Goal: Task Accomplishment & Management: Complete application form

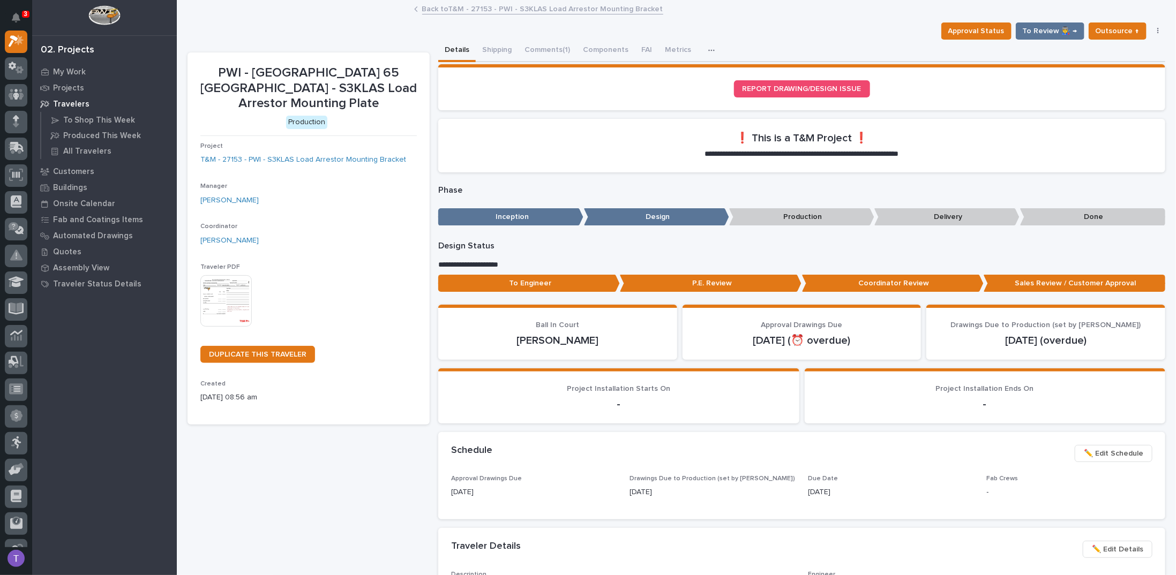
click at [433, 9] on link "Back to T&M - 27153 - PWI - S3KLAS Load Arrestor Mounting Bracket" at bounding box center [542, 8] width 241 height 12
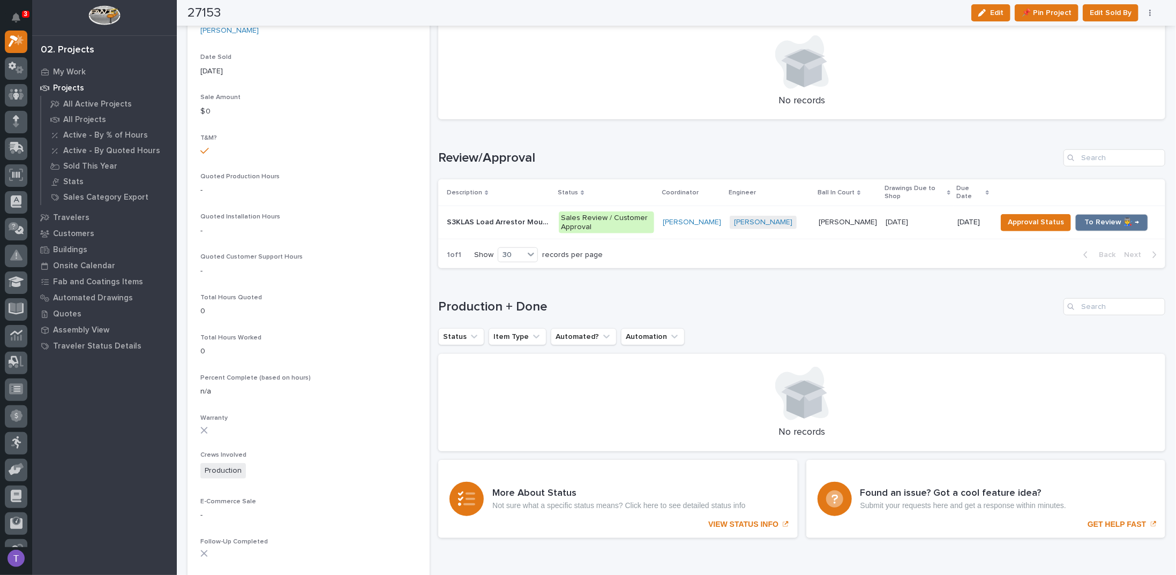
scroll to position [536, 0]
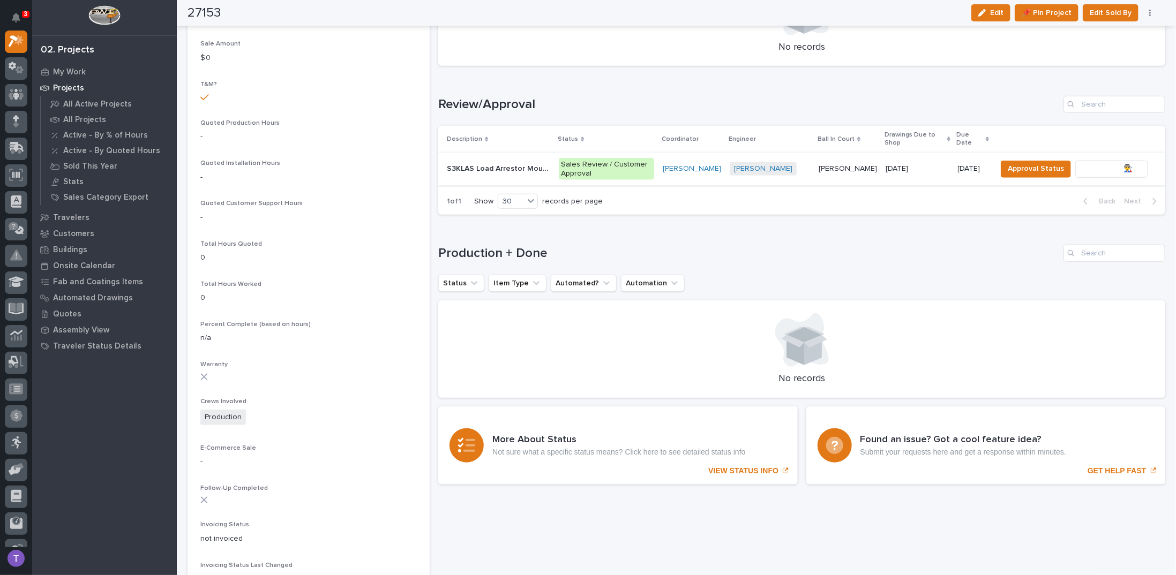
click at [1101, 165] on span "To Review 👨‍🏭 →" at bounding box center [1111, 168] width 55 height 13
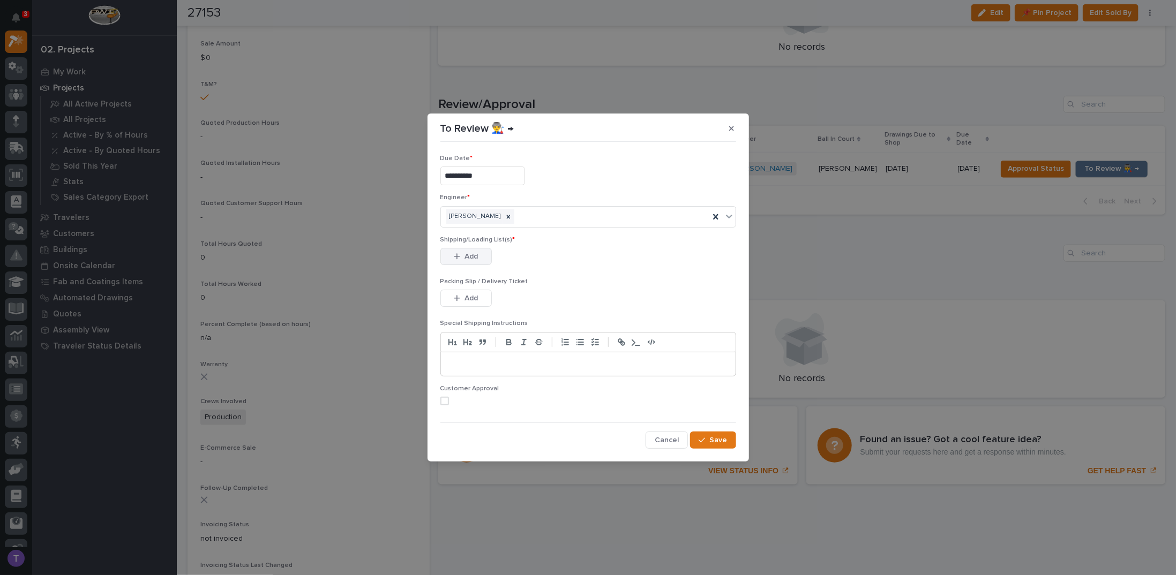
click at [465, 259] on span "Add" at bounding box center [470, 257] width 13 height 10
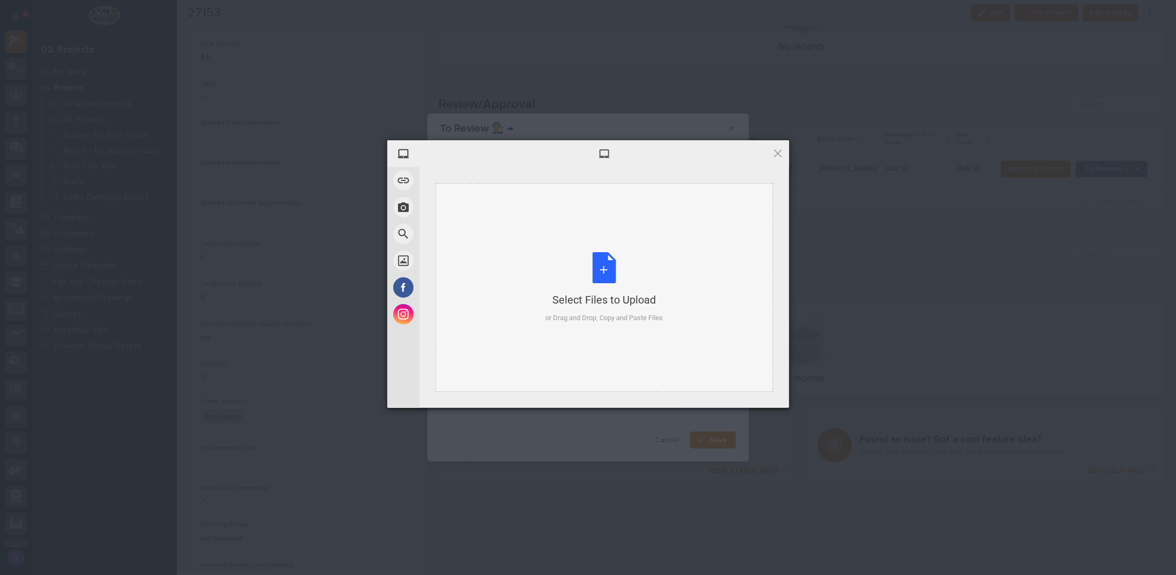
click at [599, 266] on div "Select Files to Upload or Drag and Drop, Copy and Paste Files" at bounding box center [603, 287] width 117 height 71
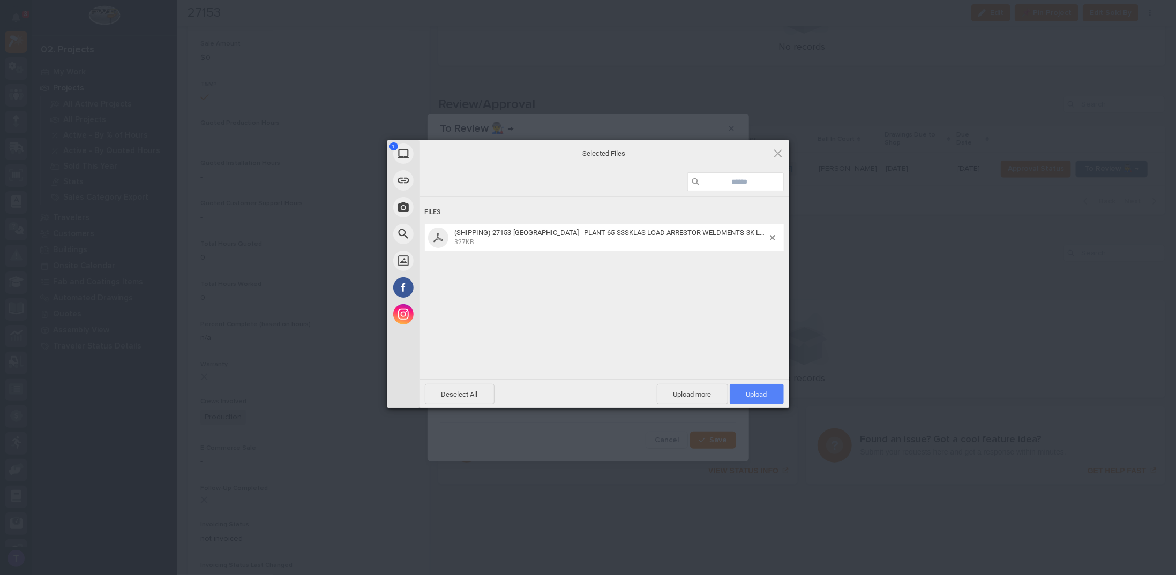
click at [752, 388] on span "Upload 1" at bounding box center [756, 394] width 54 height 20
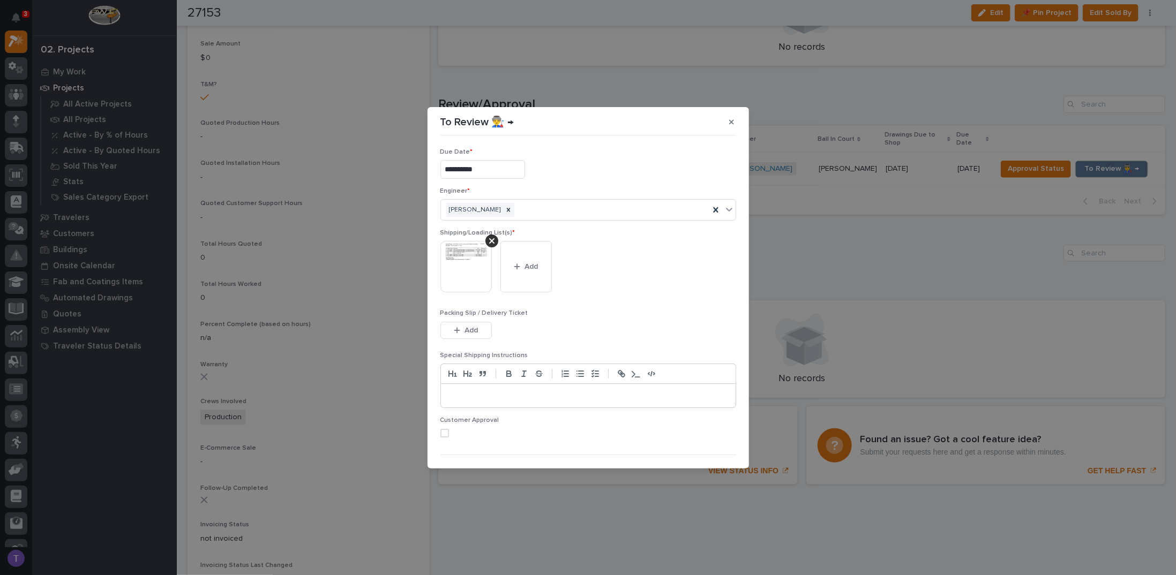
click at [492, 395] on p at bounding box center [588, 395] width 278 height 11
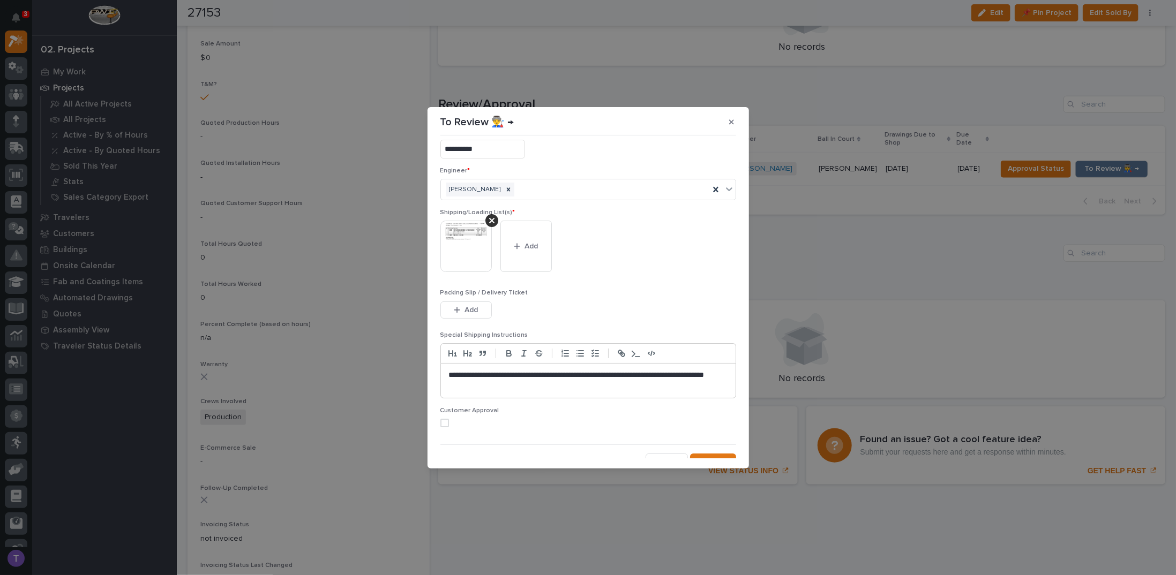
scroll to position [31, 0]
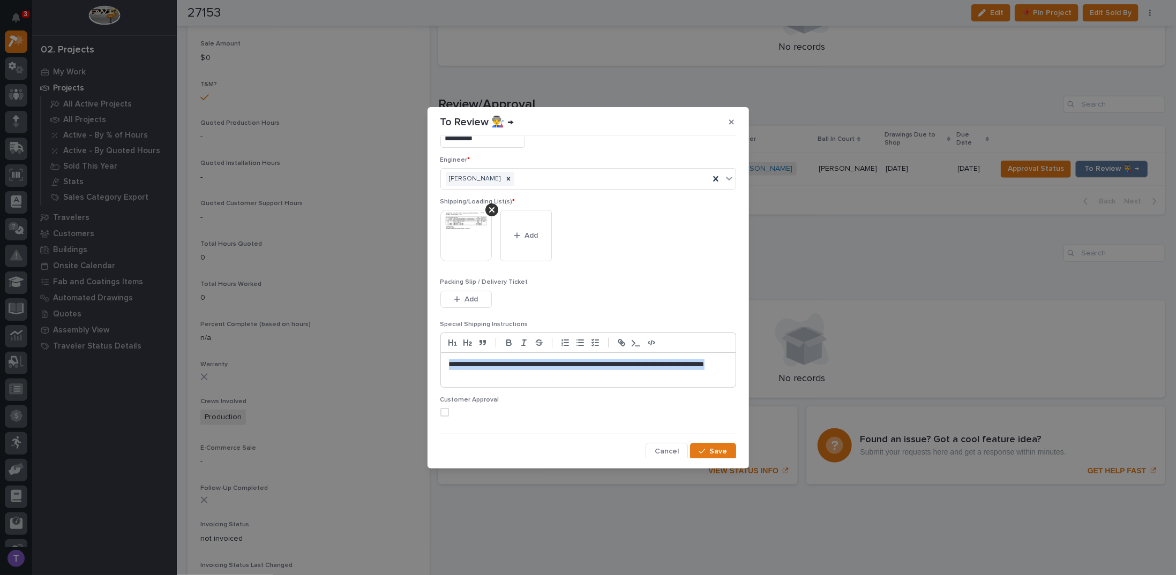
drag, startPoint x: 448, startPoint y: 360, endPoint x: 543, endPoint y: 389, distance: 98.8
click at [543, 389] on div "**********" at bounding box center [588, 359] width 296 height 76
click at [508, 343] on icon "button" at bounding box center [509, 344] width 4 height 3
click at [535, 379] on div "**********" at bounding box center [588, 370] width 295 height 34
click at [710, 447] on span "Save" at bounding box center [719, 452] width 18 height 10
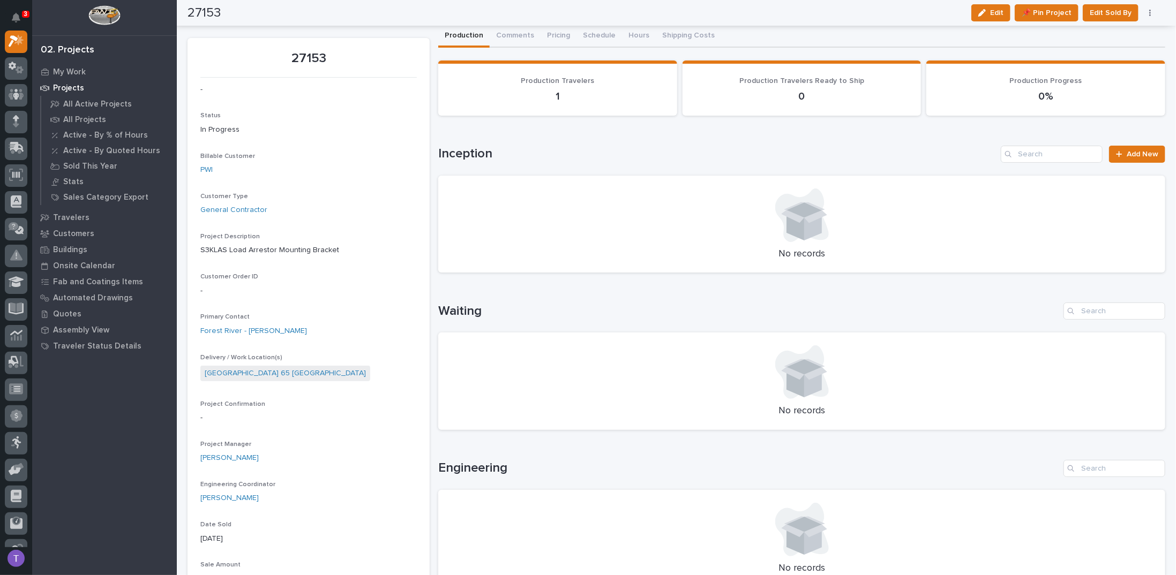
scroll to position [0, 0]
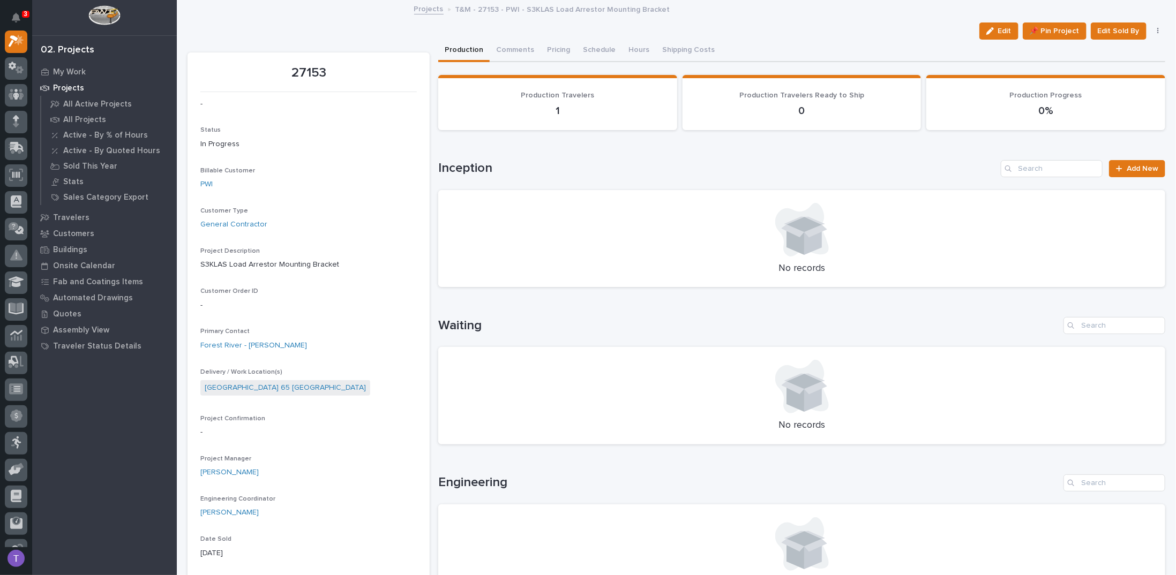
click at [420, 9] on link "Projects" at bounding box center [428, 8] width 29 height 12
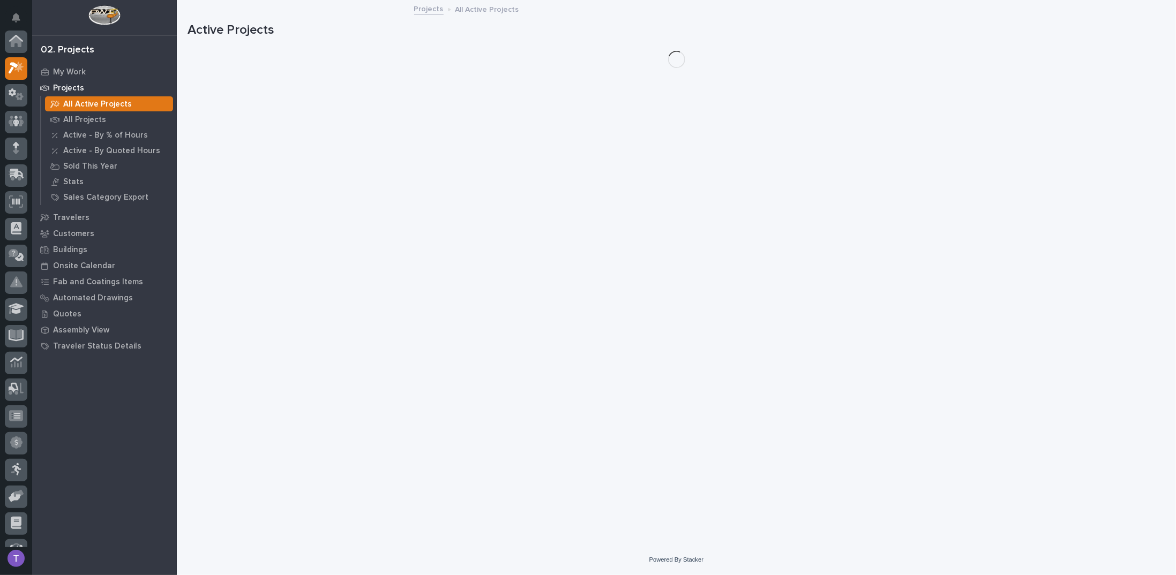
scroll to position [27, 0]
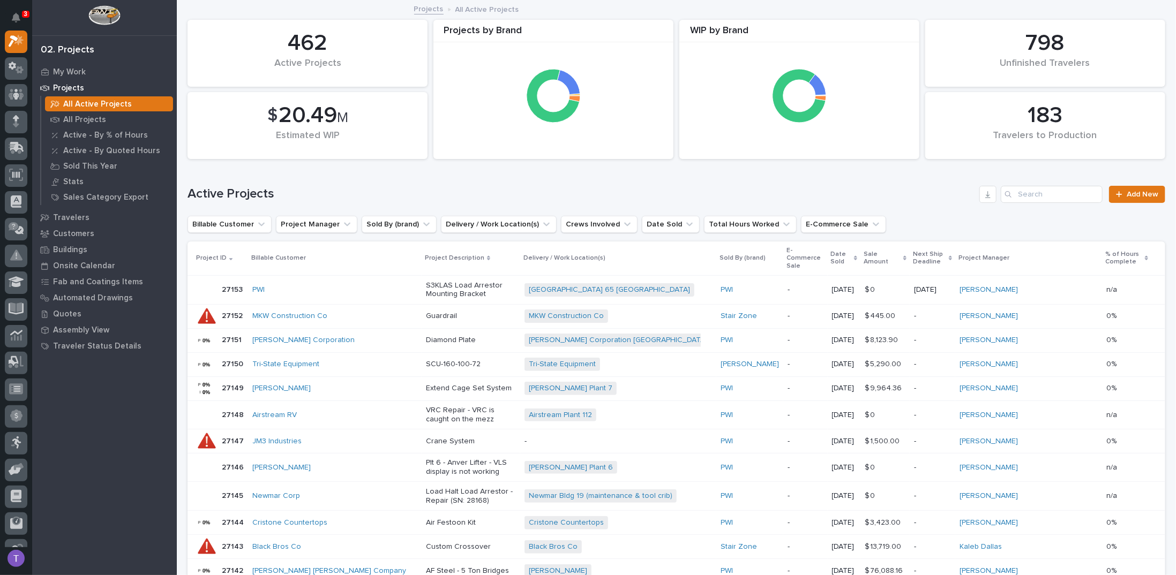
click at [86, 100] on p "All Active Projects" at bounding box center [97, 105] width 69 height 10
click at [13, 36] on icon at bounding box center [14, 42] width 10 height 12
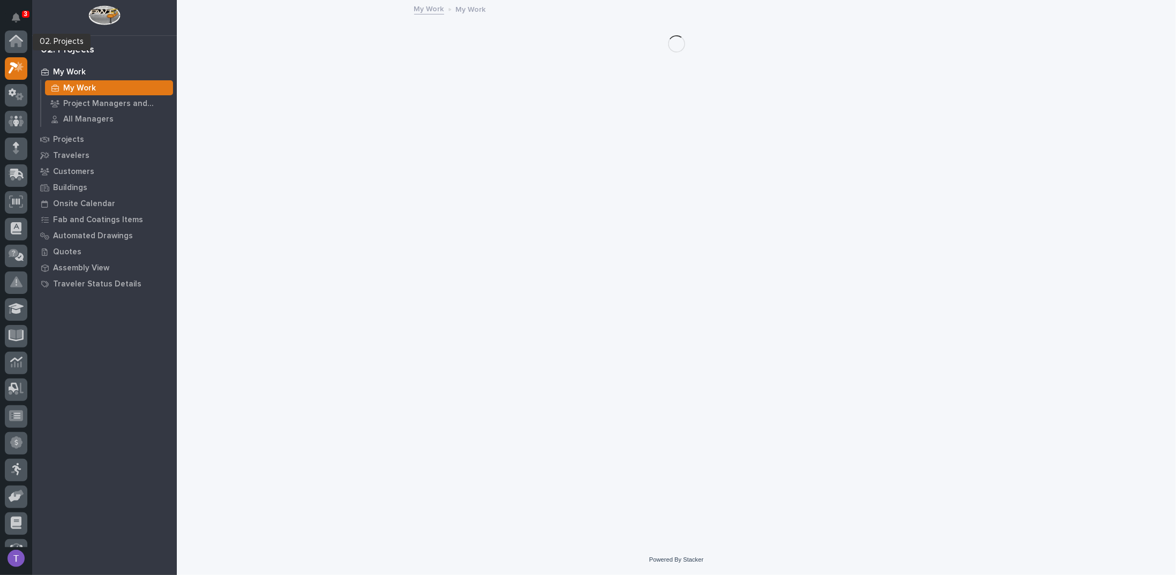
scroll to position [27, 0]
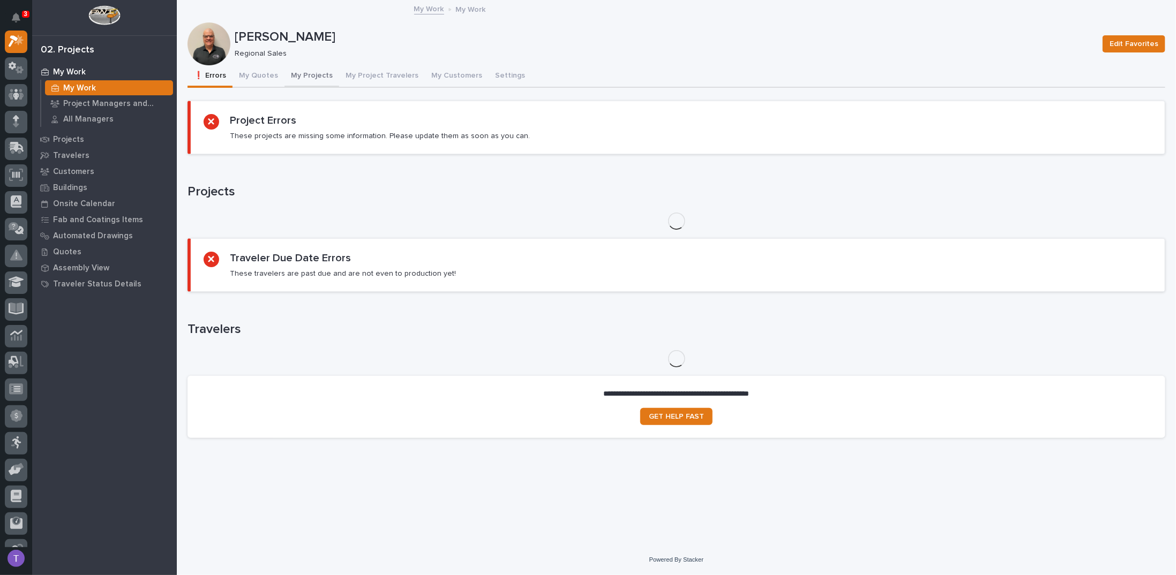
click at [313, 74] on button "My Projects" at bounding box center [311, 76] width 55 height 22
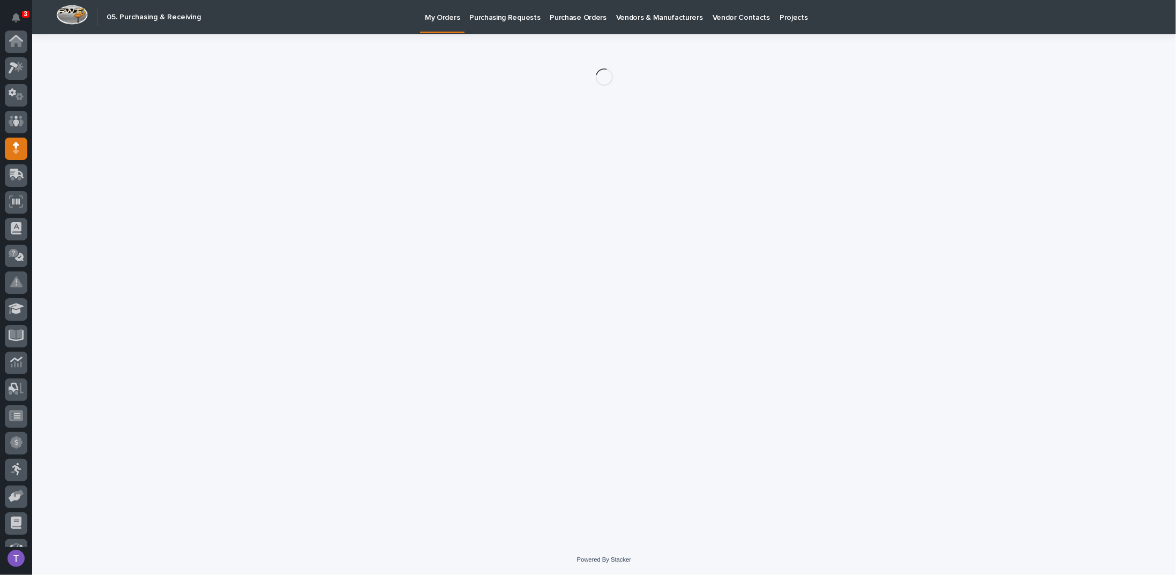
scroll to position [99, 0]
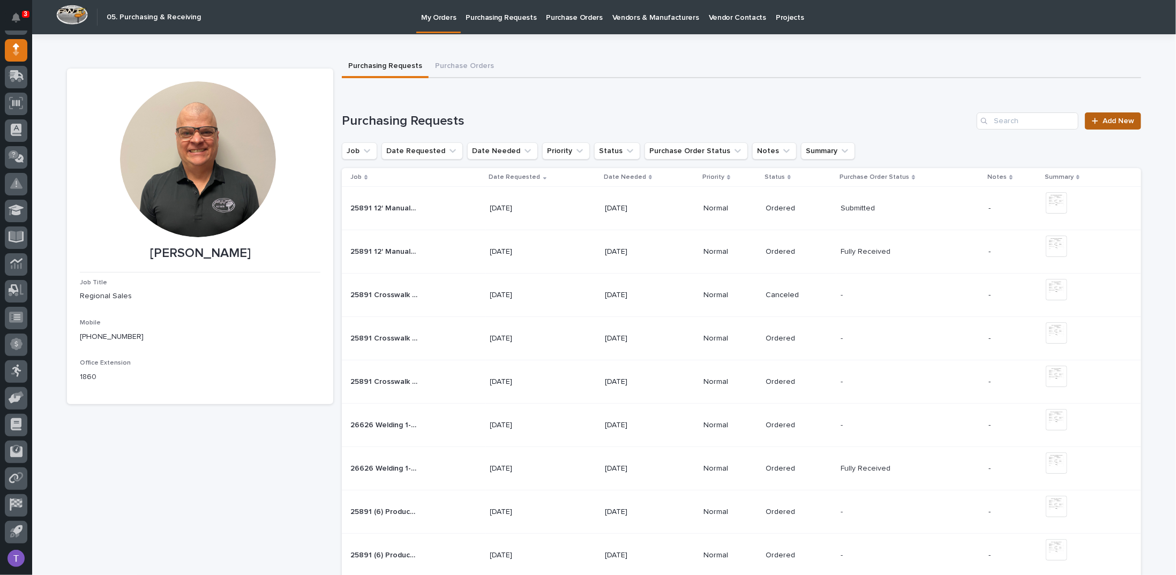
click at [1108, 118] on span "Add New" at bounding box center [1118, 120] width 32 height 7
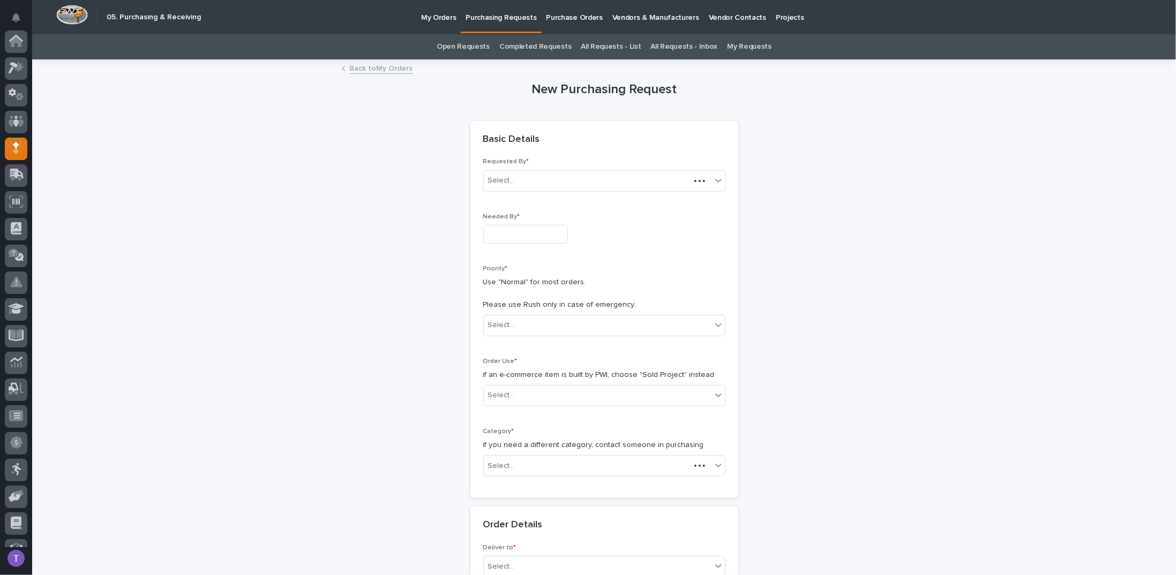
scroll to position [99, 0]
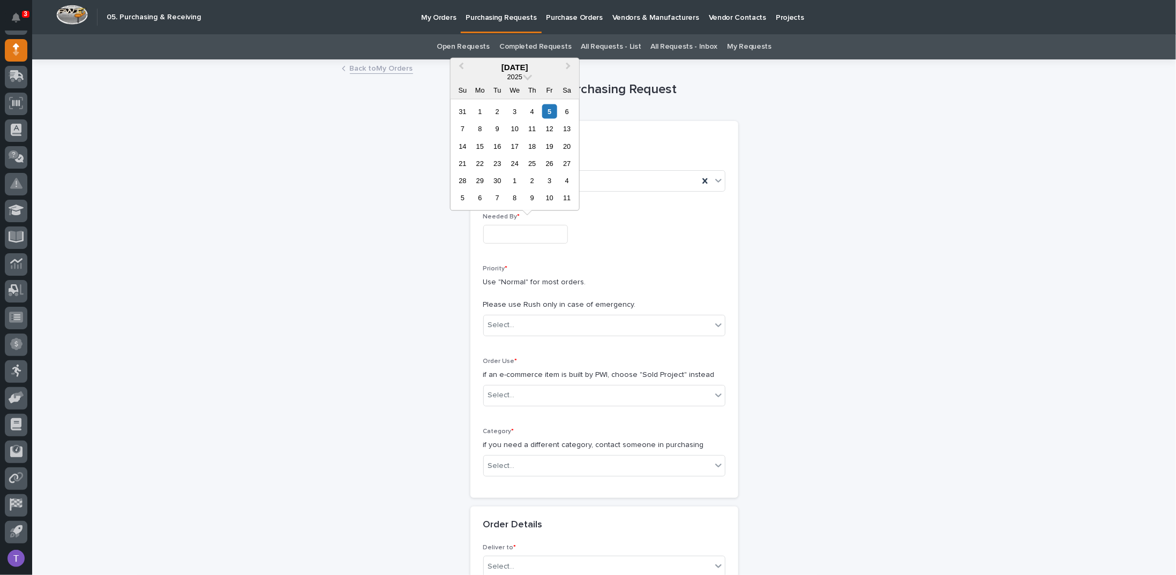
click at [506, 230] on input "text" at bounding box center [525, 234] width 85 height 19
click at [478, 126] on div "8" at bounding box center [479, 129] width 14 height 14
type input "**********"
click at [498, 323] on div "Select..." at bounding box center [501, 325] width 27 height 11
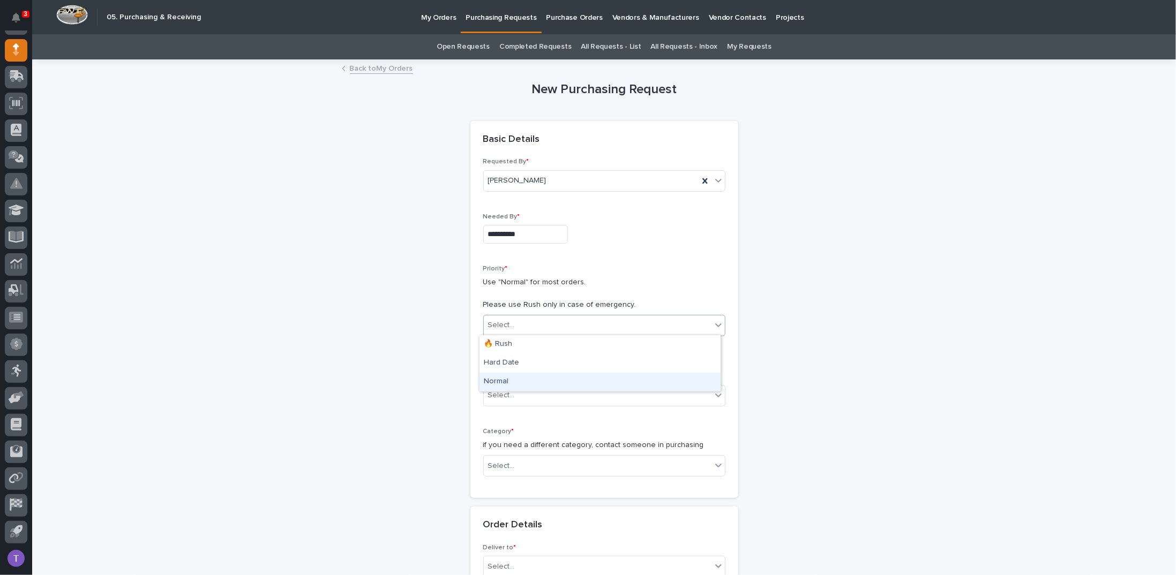
click at [492, 381] on div "Normal" at bounding box center [599, 382] width 241 height 19
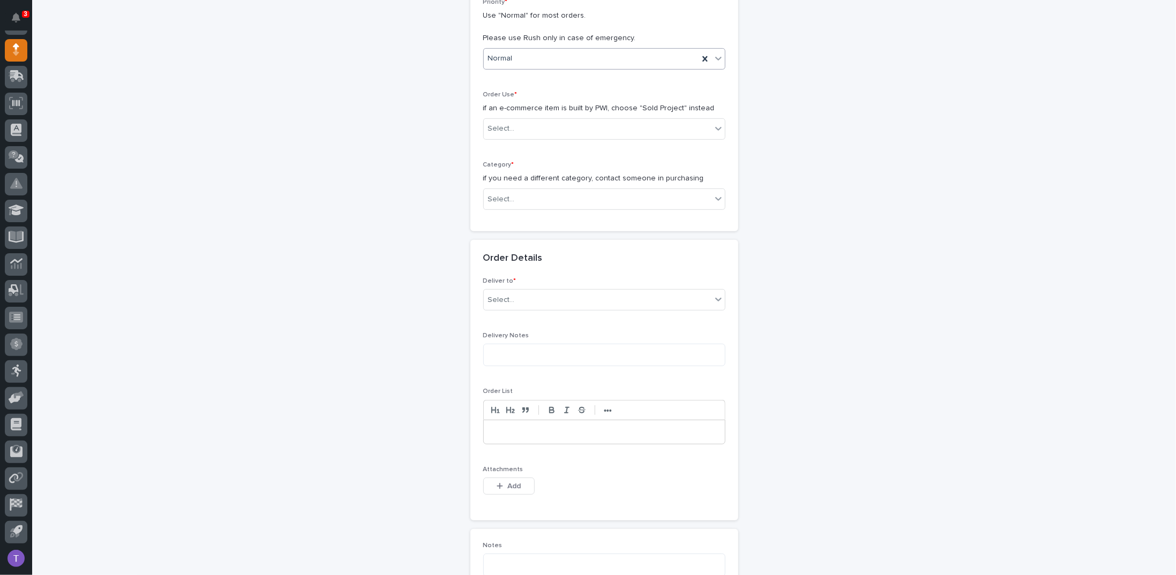
scroll to position [268, 0]
click at [504, 119] on div "Select..." at bounding box center [598, 128] width 228 height 18
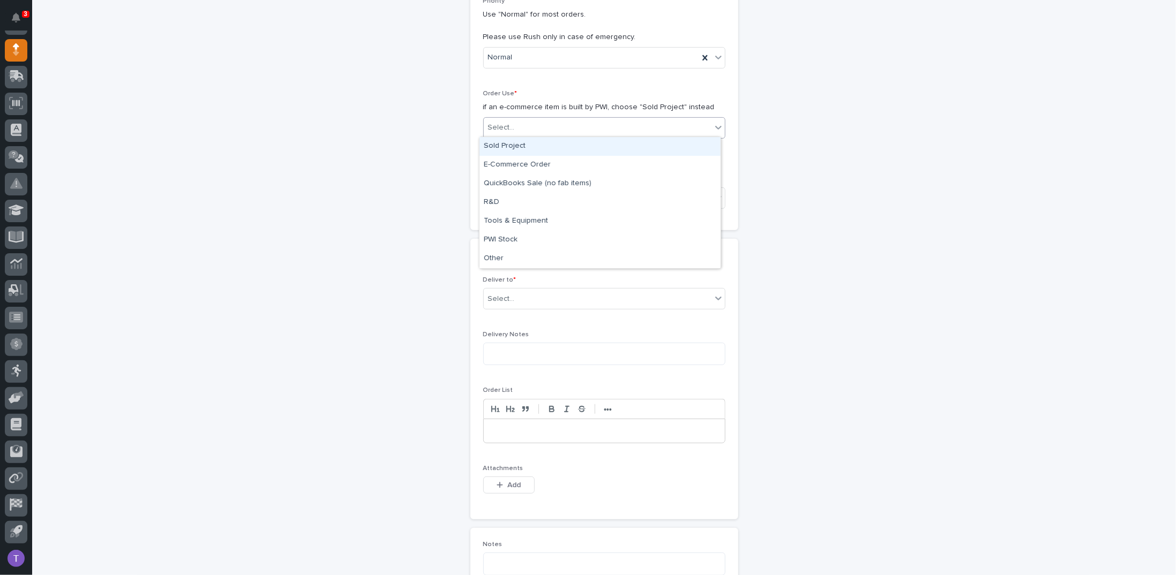
click at [506, 145] on div "Sold Project" at bounding box center [599, 146] width 241 height 19
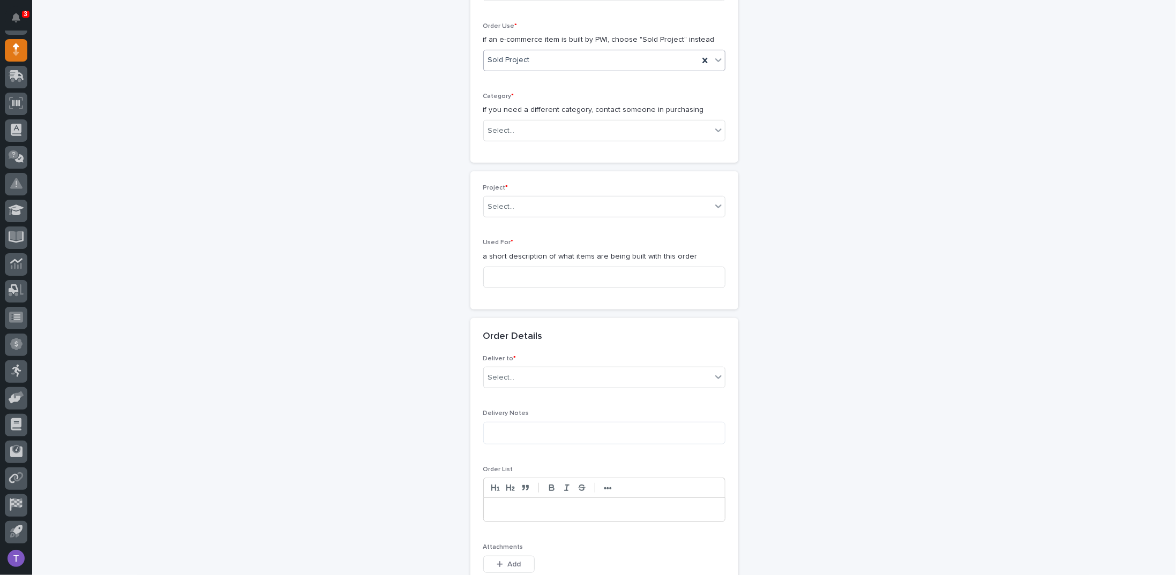
scroll to position [341, 0]
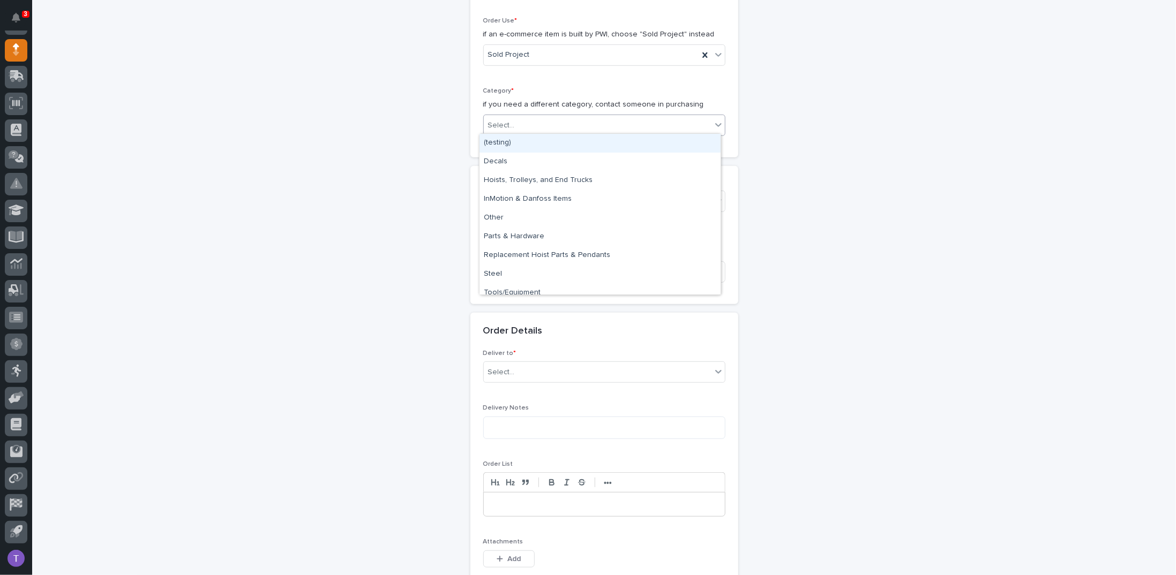
click at [506, 120] on div "Select..." at bounding box center [501, 125] width 27 height 11
click at [503, 236] on div "Parts & Hardware" at bounding box center [599, 237] width 241 height 19
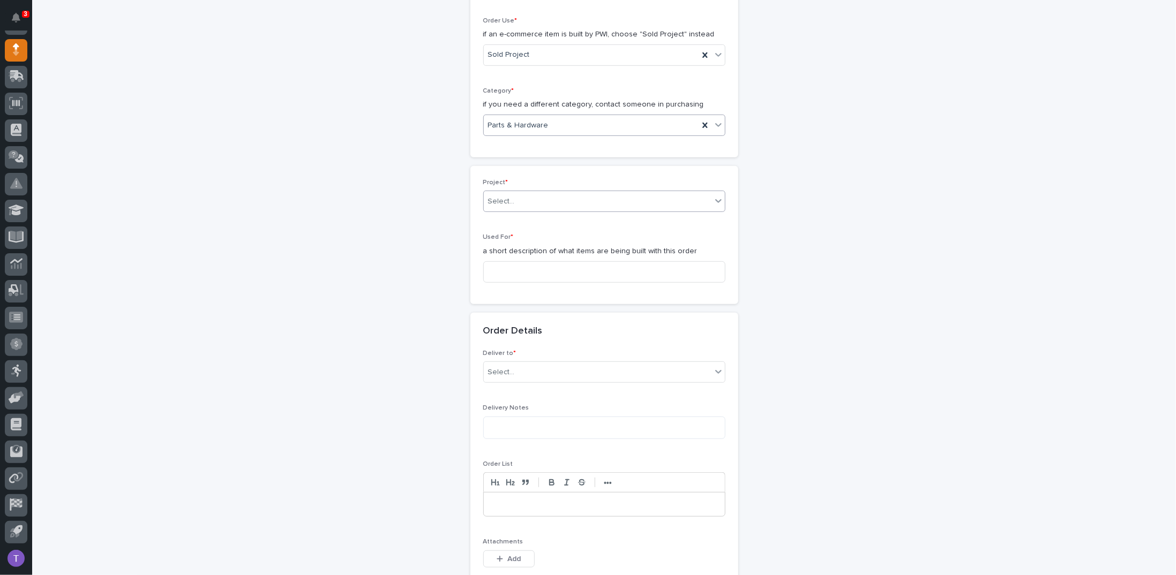
click at [497, 196] on div "Select..." at bounding box center [501, 201] width 27 height 11
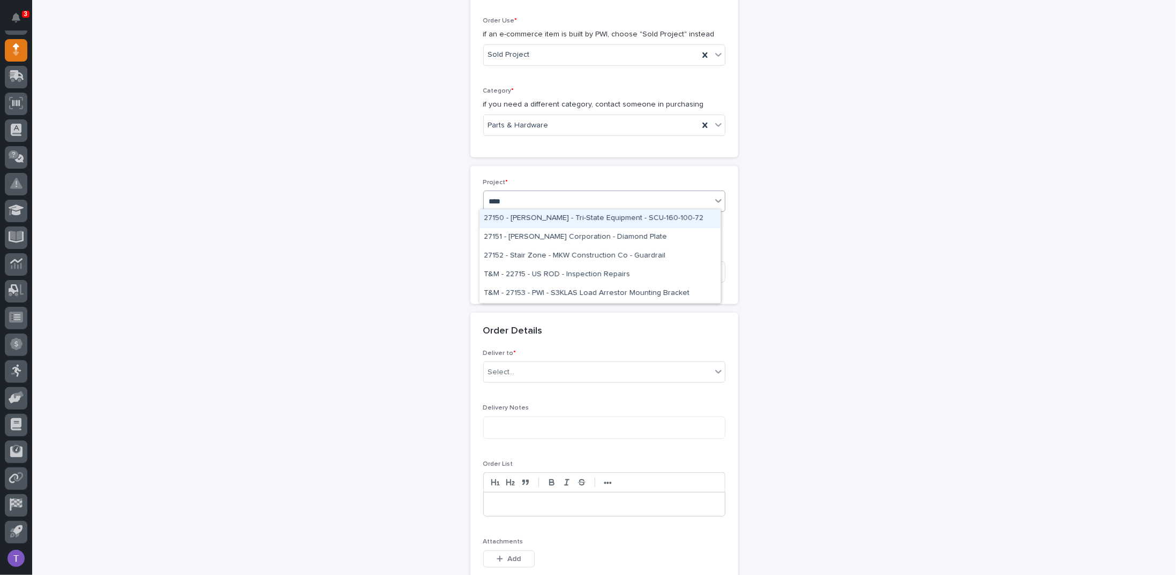
type input "*****"
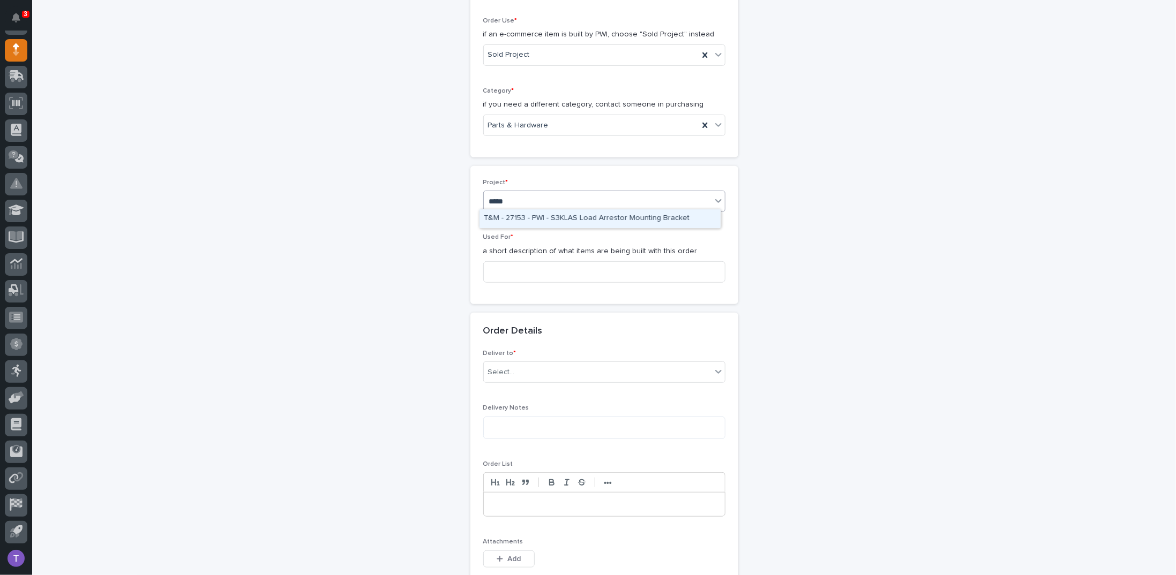
click at [569, 214] on div "T&M - 27153 - PWI - S3KLAS Load Arrestor Mounting Bracket" at bounding box center [599, 218] width 241 height 19
click at [513, 272] on input at bounding box center [604, 271] width 242 height 21
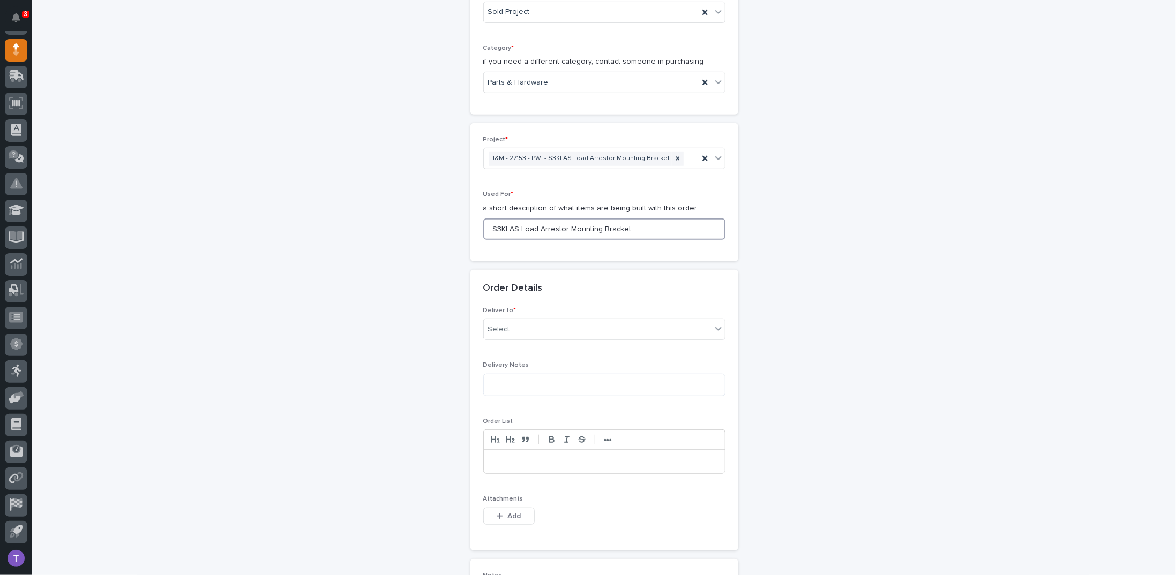
scroll to position [448, 0]
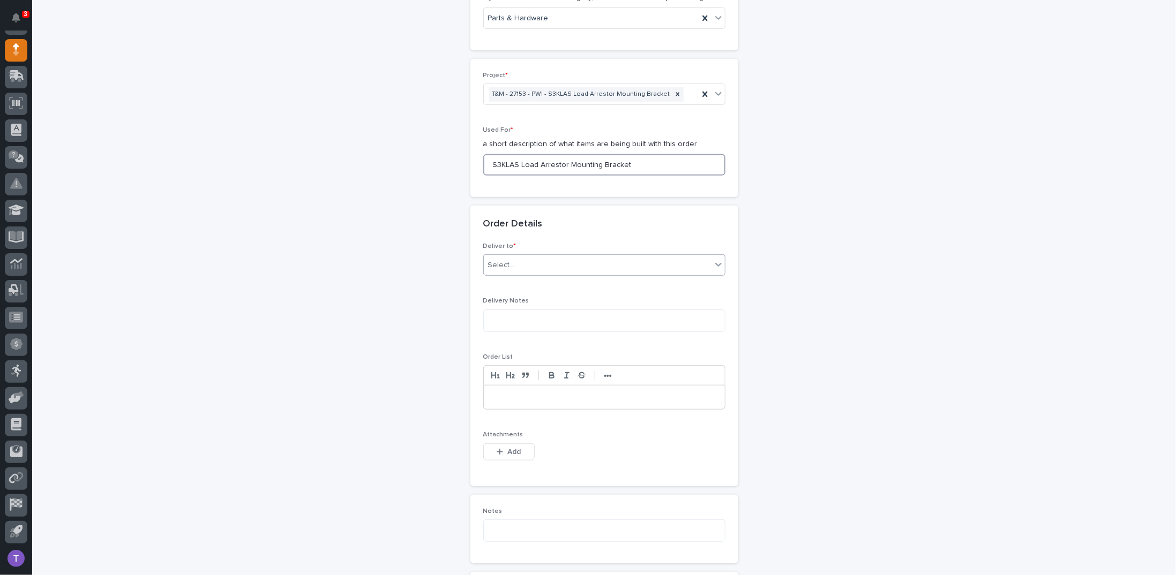
type input "S3KLAS Load Arrestor Mounting Bracket"
click at [488, 260] on div "Select..." at bounding box center [501, 265] width 27 height 11
click at [491, 278] on div "PWI" at bounding box center [599, 282] width 241 height 19
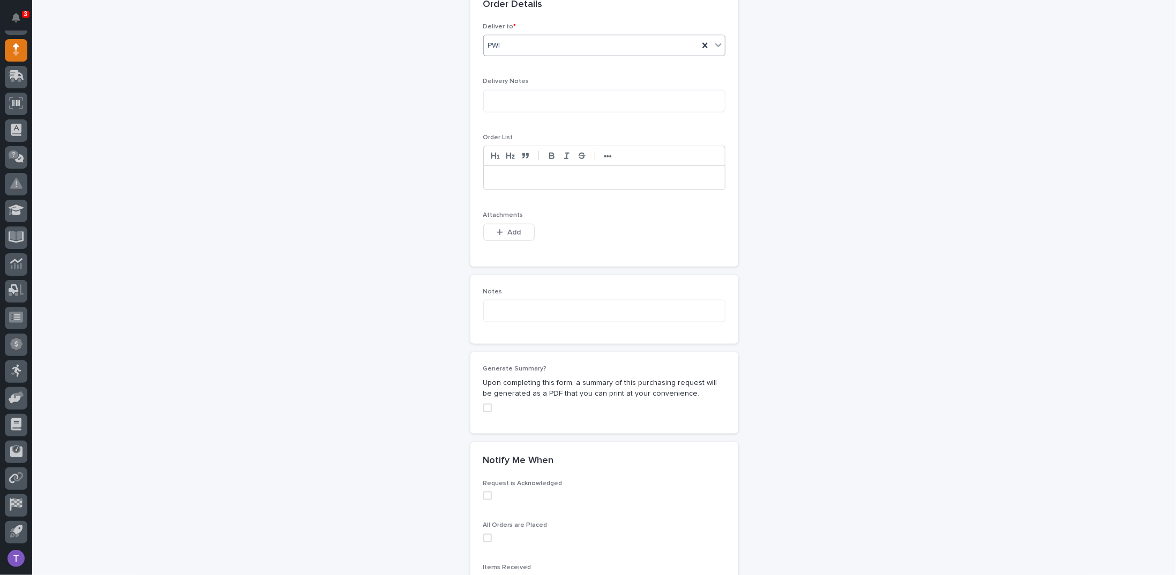
scroll to position [662, 0]
click at [507, 233] on span "Add" at bounding box center [513, 238] width 13 height 10
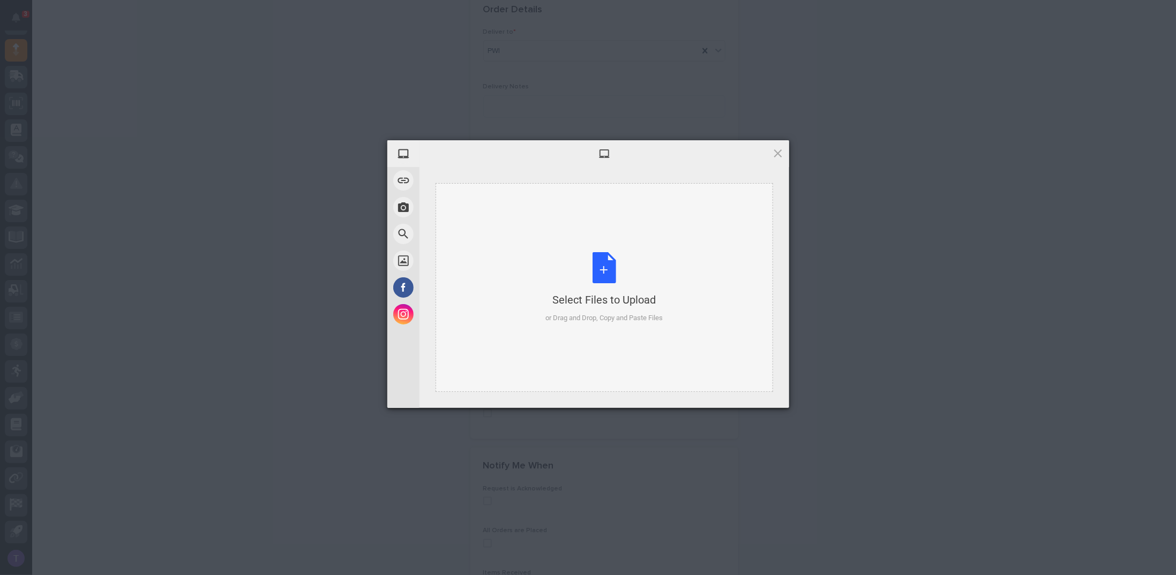
click at [612, 266] on div "Select Files to Upload or Drag and Drop, Copy and Paste Files" at bounding box center [603, 287] width 117 height 71
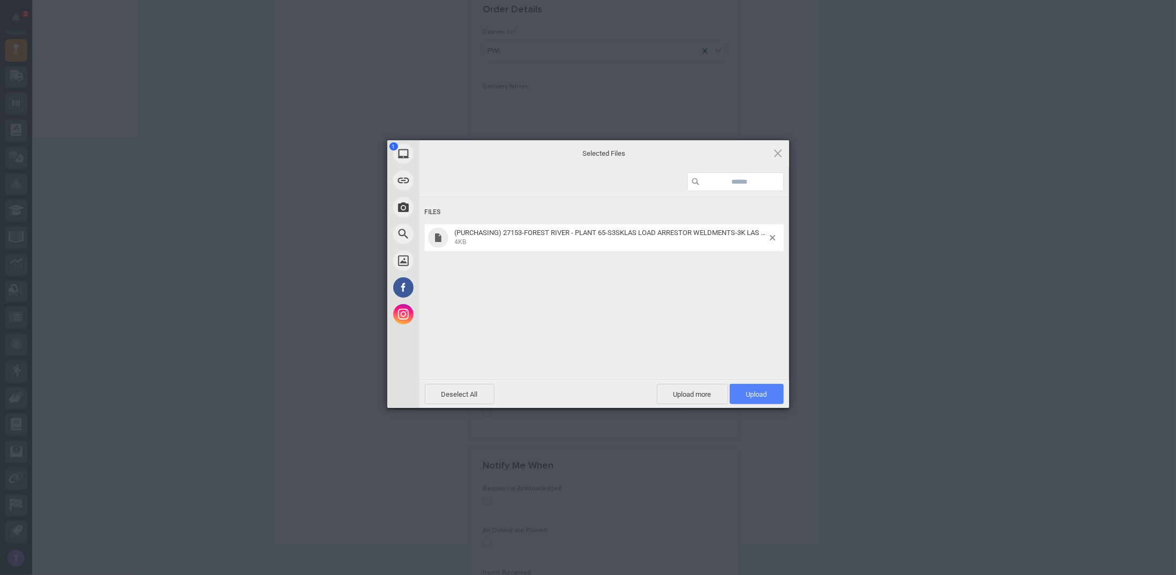
click at [756, 390] on span "Upload 1" at bounding box center [756, 394] width 21 height 8
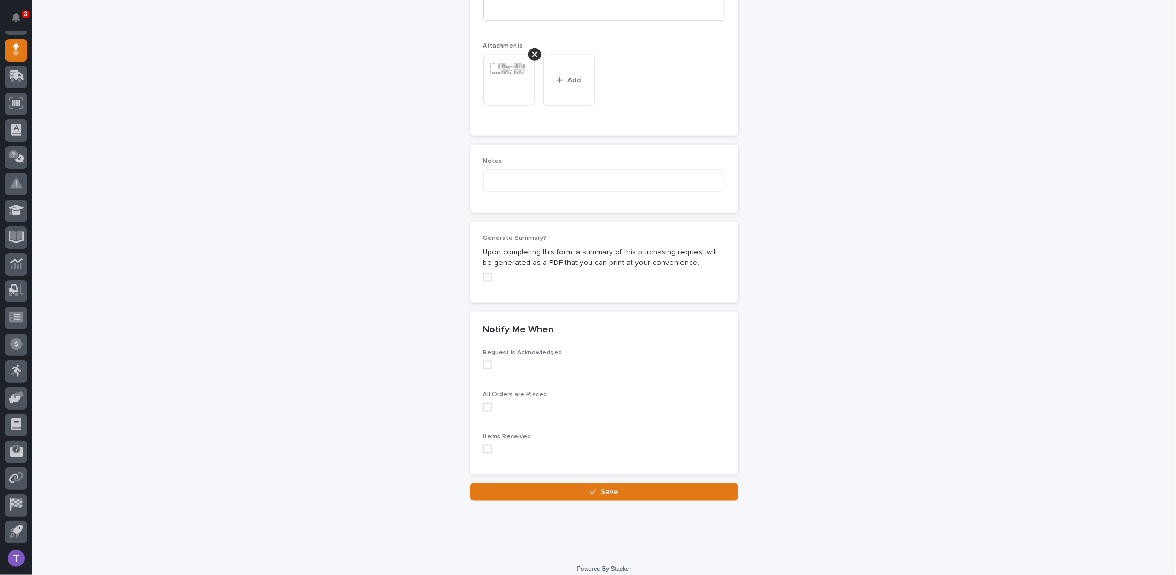
scroll to position [842, 0]
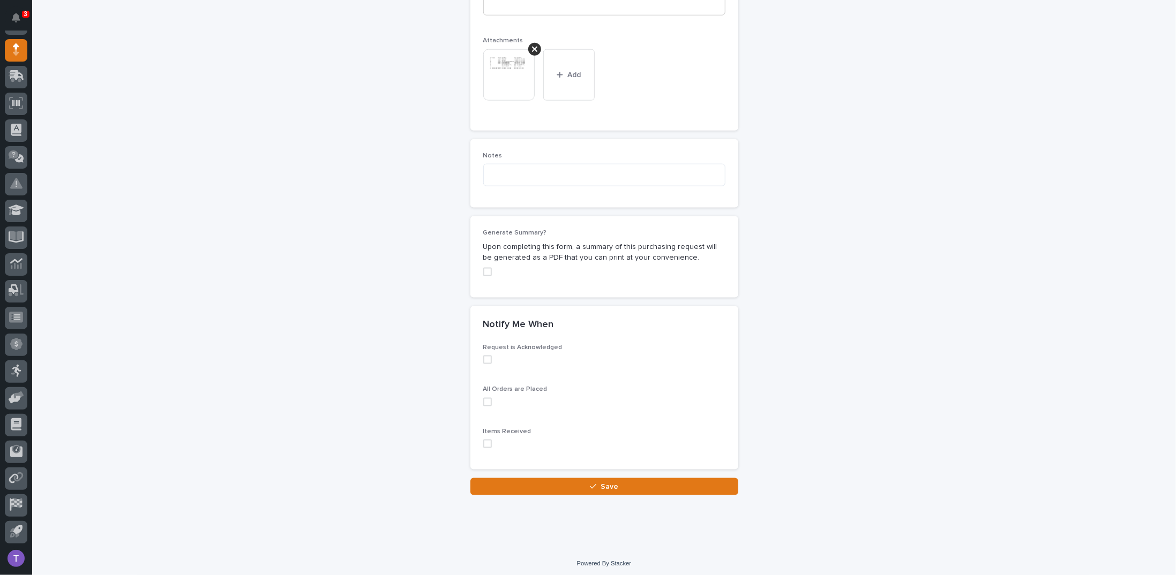
click at [484, 268] on span at bounding box center [487, 272] width 9 height 9
click at [602, 482] on span "Save" at bounding box center [609, 487] width 18 height 10
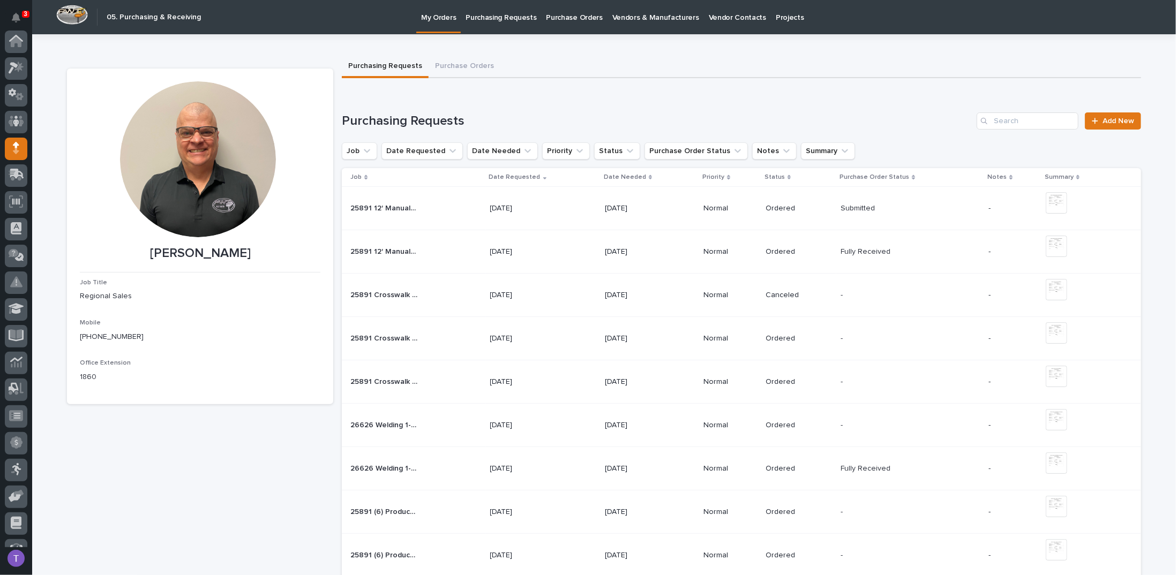
scroll to position [99, 0]
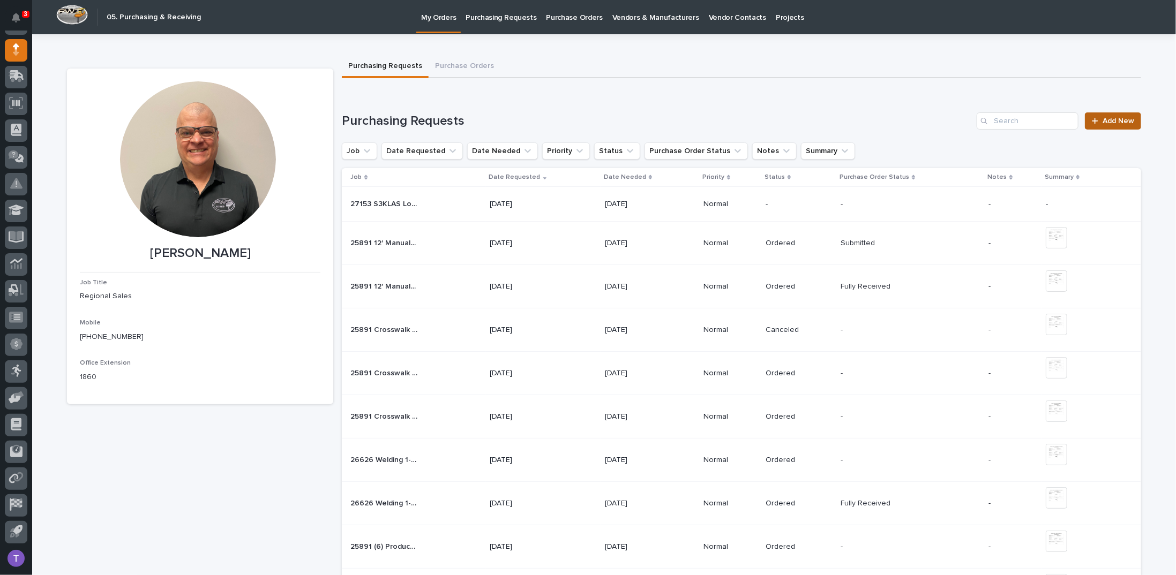
click at [1115, 118] on span "Add New" at bounding box center [1118, 120] width 32 height 7
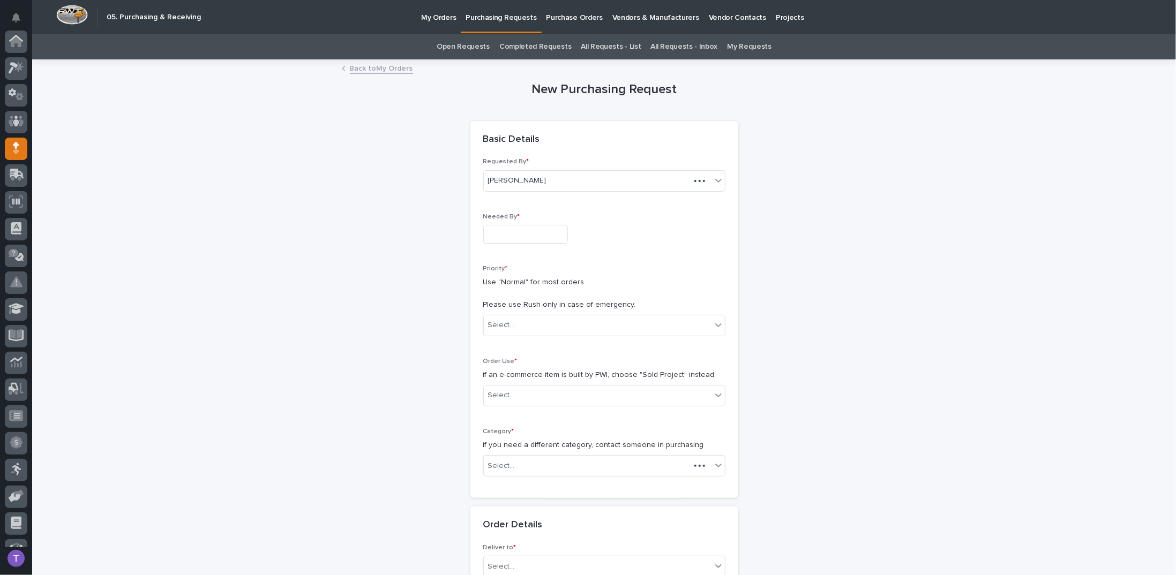
scroll to position [99, 0]
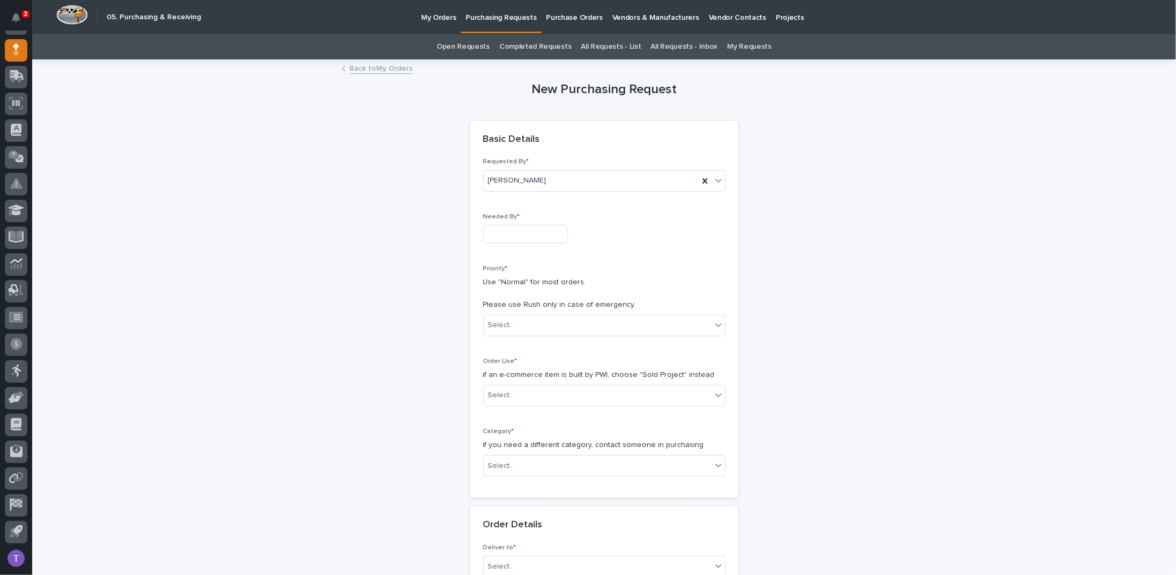
click at [494, 228] on input "text" at bounding box center [525, 234] width 85 height 19
click at [479, 126] on div "8" at bounding box center [479, 129] width 14 height 14
type input "**********"
click at [514, 323] on div "Select..." at bounding box center [598, 326] width 228 height 18
click at [495, 382] on div "Normal" at bounding box center [599, 382] width 241 height 19
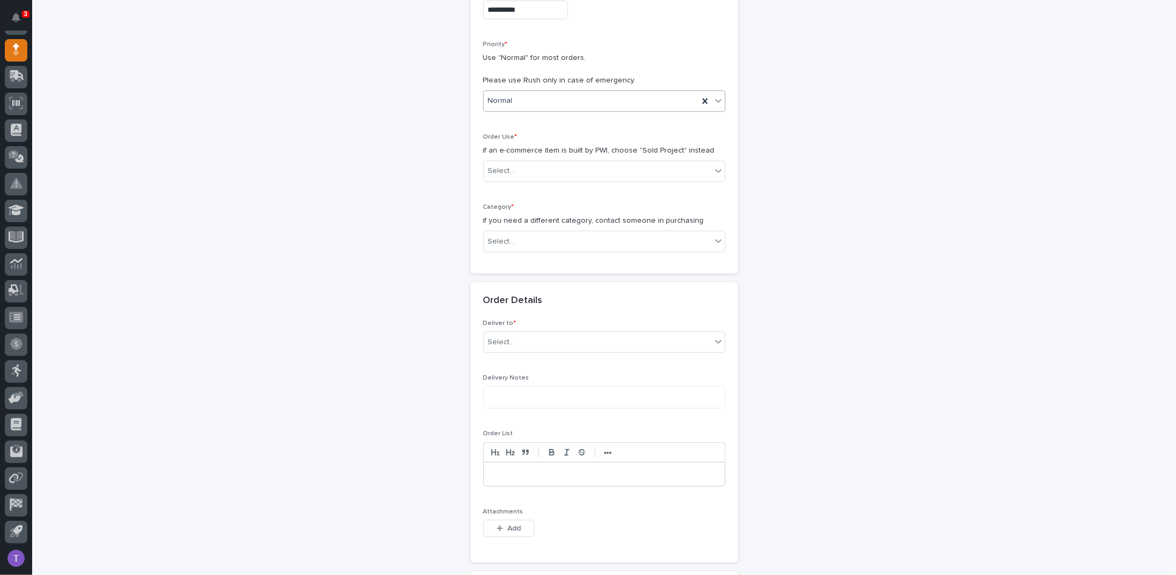
scroll to position [268, 0]
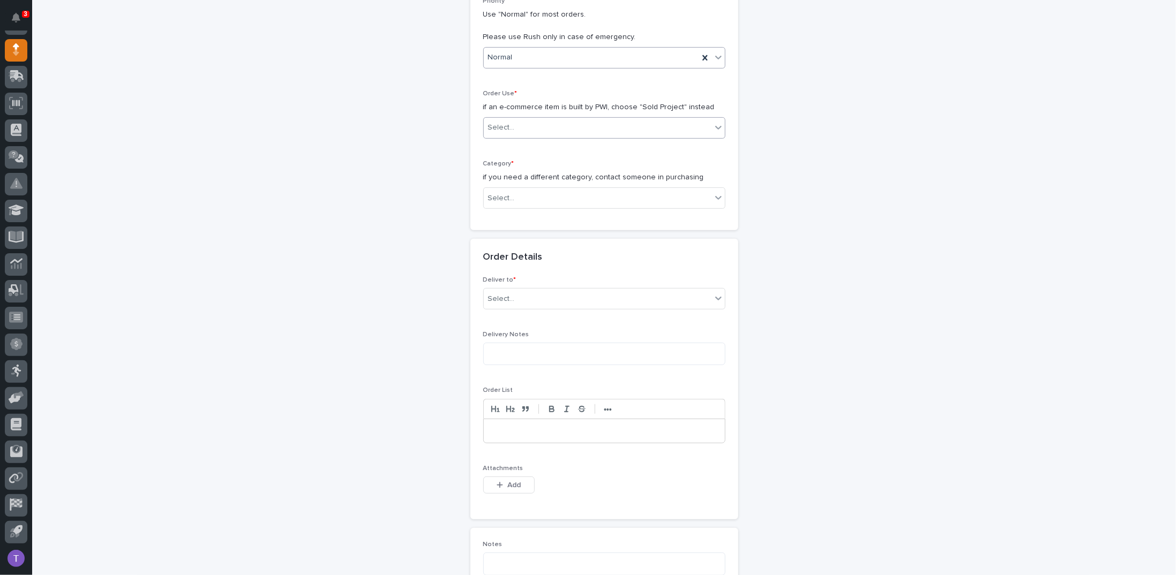
click at [504, 124] on div "Select..." at bounding box center [501, 127] width 27 height 11
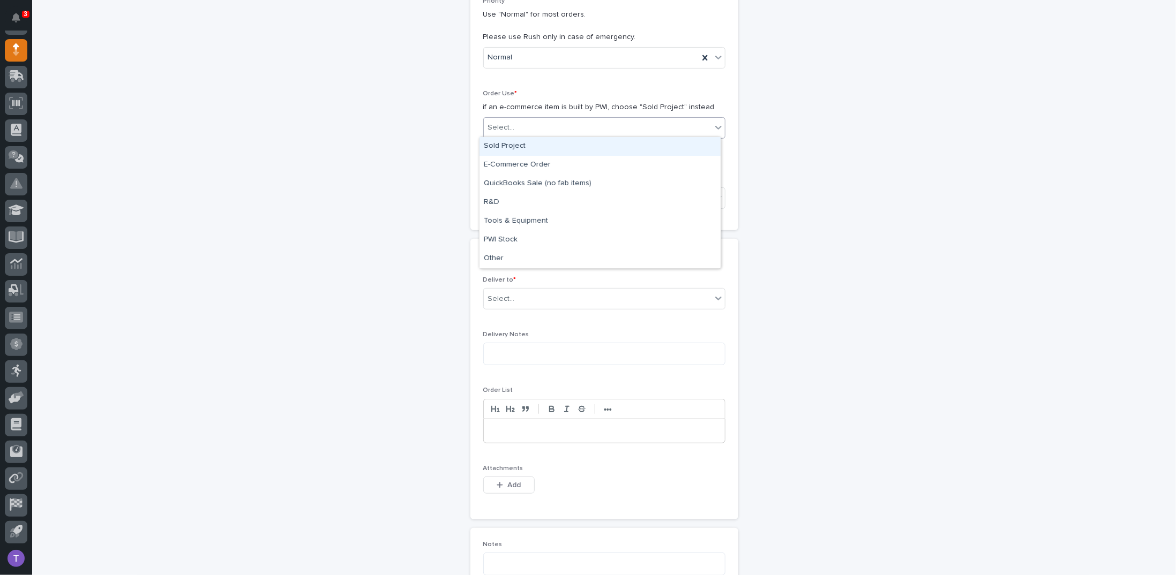
click at [502, 144] on div "Sold Project" at bounding box center [599, 146] width 241 height 19
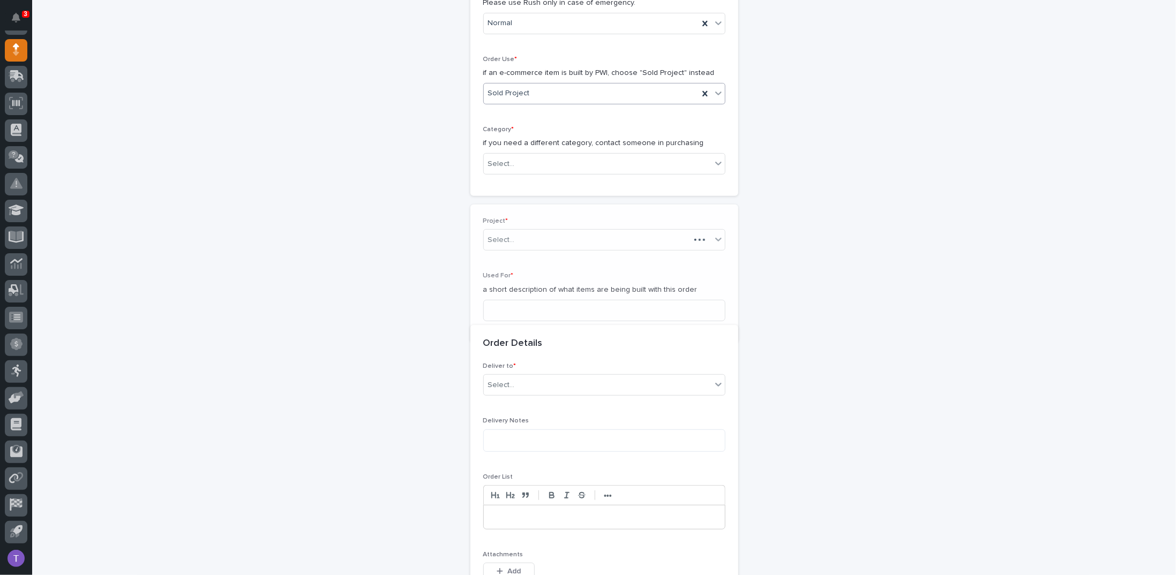
scroll to position [341, 0]
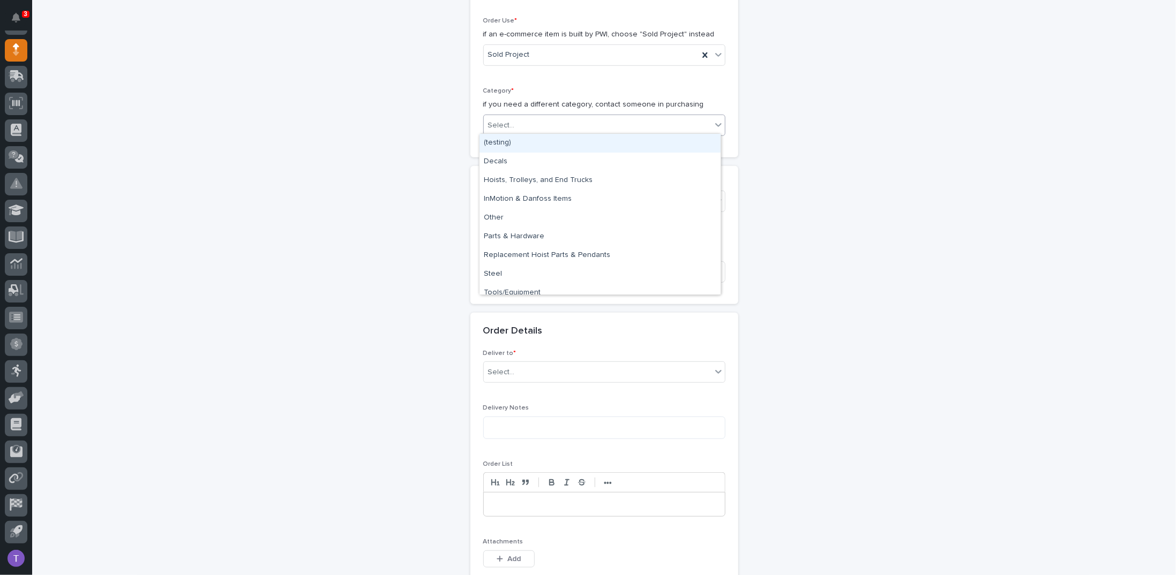
click at [503, 123] on div "Select..." at bounding box center [501, 125] width 27 height 11
click at [493, 273] on div "Steel" at bounding box center [599, 274] width 241 height 19
click at [509, 197] on div "Select..." at bounding box center [598, 202] width 228 height 18
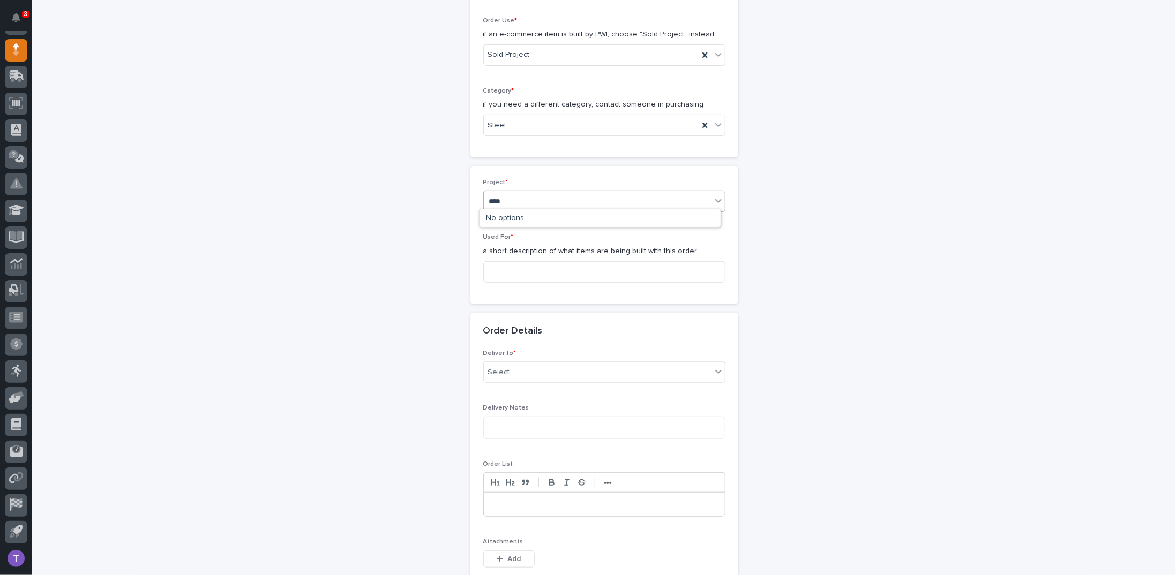
type input "*****"
click at [517, 217] on div "T&M - 27153 - PWI - S3KLAS Load Arrestor Mounting Bracket" at bounding box center [599, 218] width 241 height 19
click at [514, 268] on input at bounding box center [604, 271] width 242 height 21
type input "s"
type input "S3KLAS Load Arrestor Mounting Bracket"
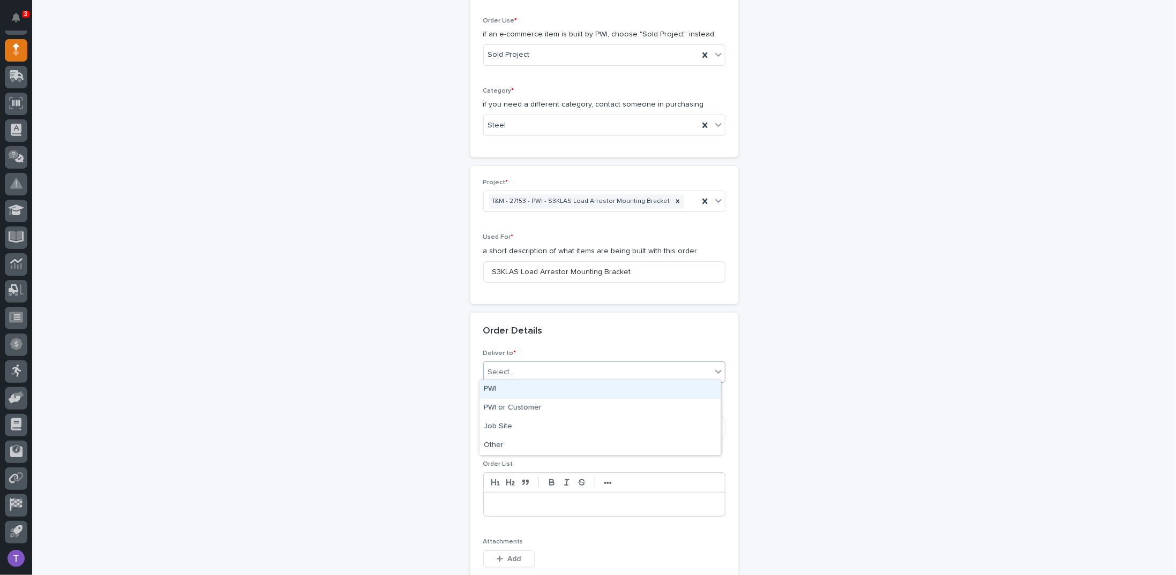
click at [491, 369] on div "Select..." at bounding box center [501, 372] width 27 height 11
click at [491, 388] on div "PWI" at bounding box center [599, 389] width 241 height 19
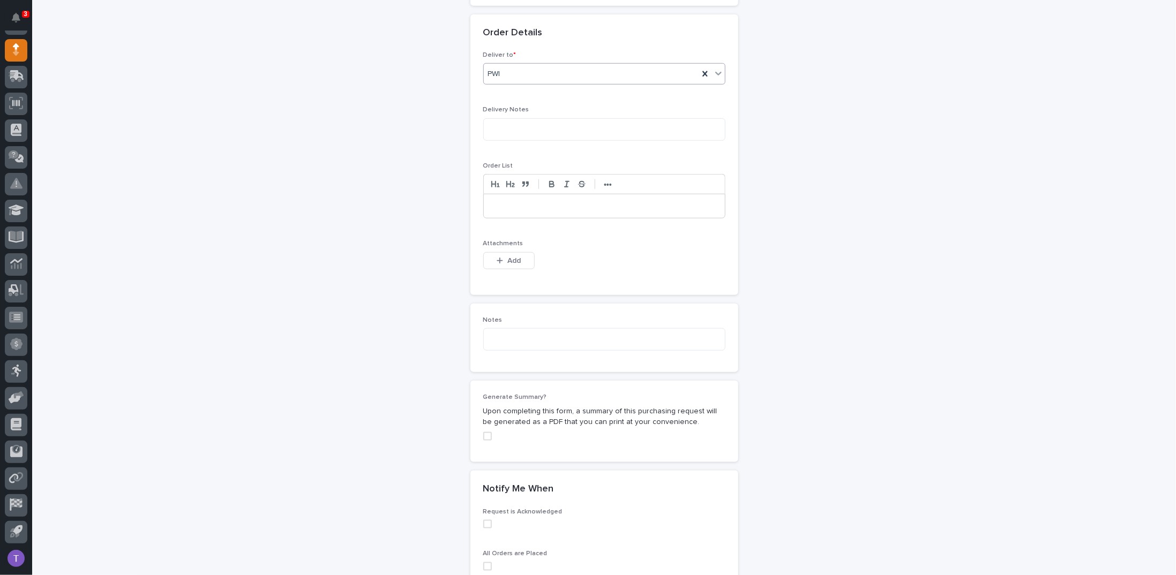
scroll to position [662, 0]
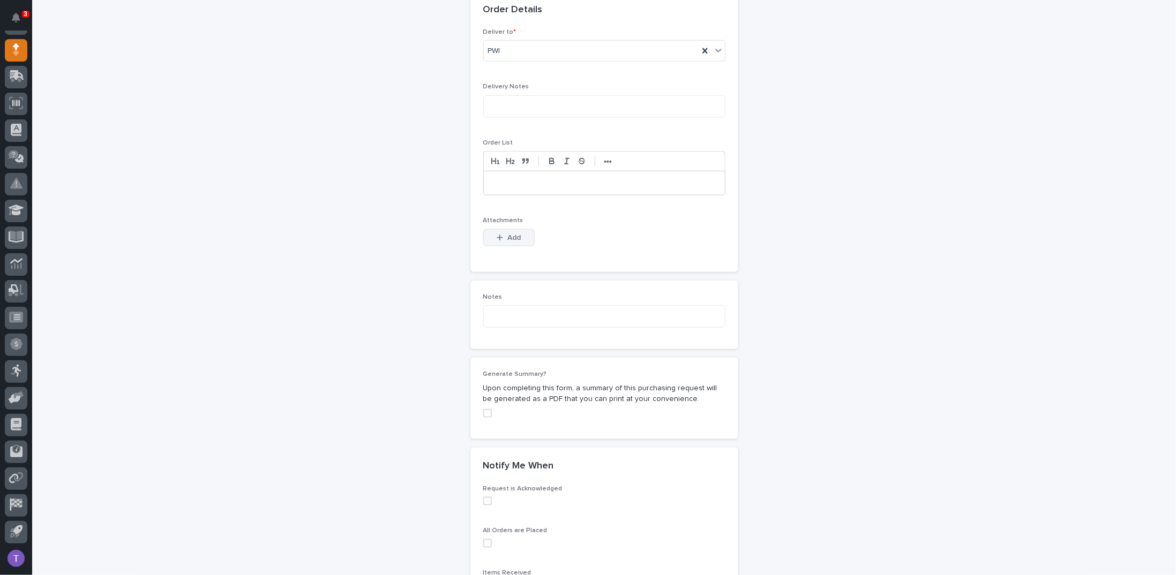
click at [497, 234] on icon "button" at bounding box center [499, 237] width 6 height 7
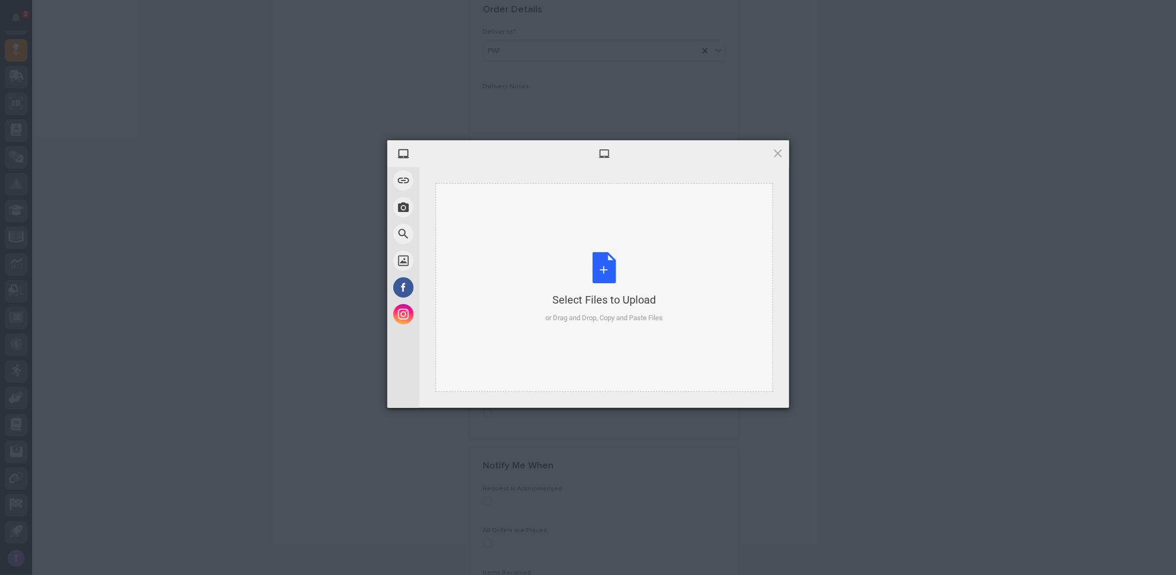
click at [603, 259] on div "Select Files to Upload or Drag and Drop, Copy and Paste Files" at bounding box center [603, 287] width 117 height 71
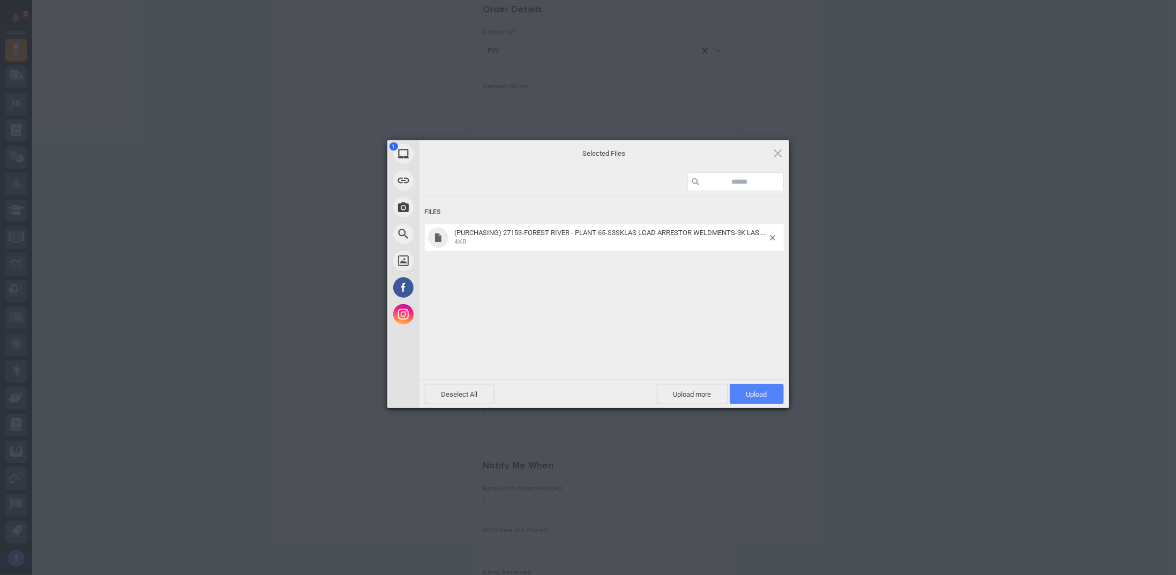
click at [757, 390] on span "Upload 1" at bounding box center [756, 394] width 21 height 8
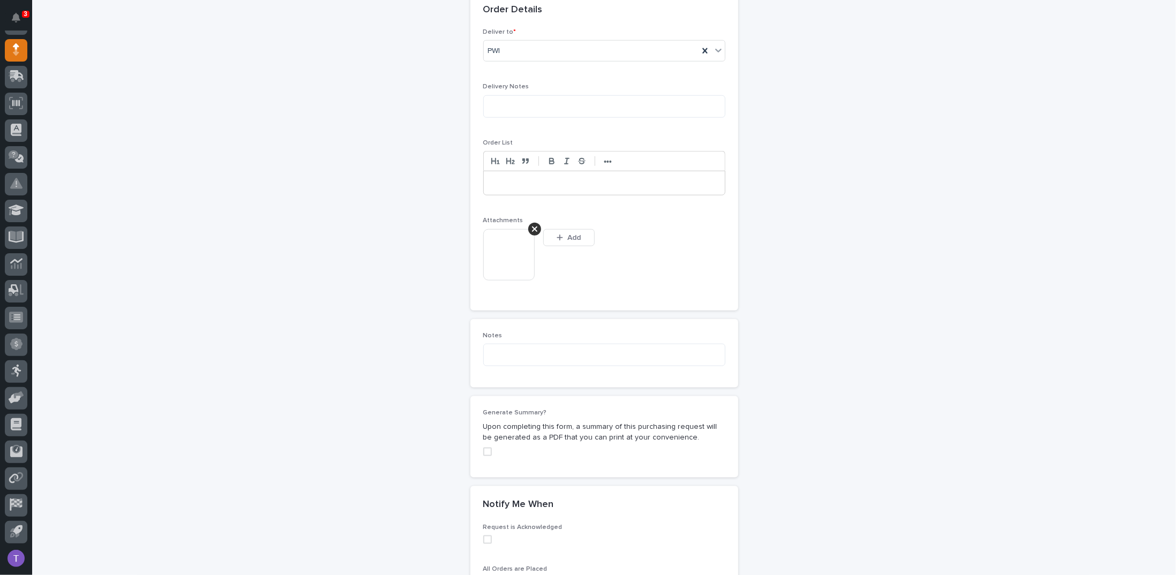
scroll to position [681, 0]
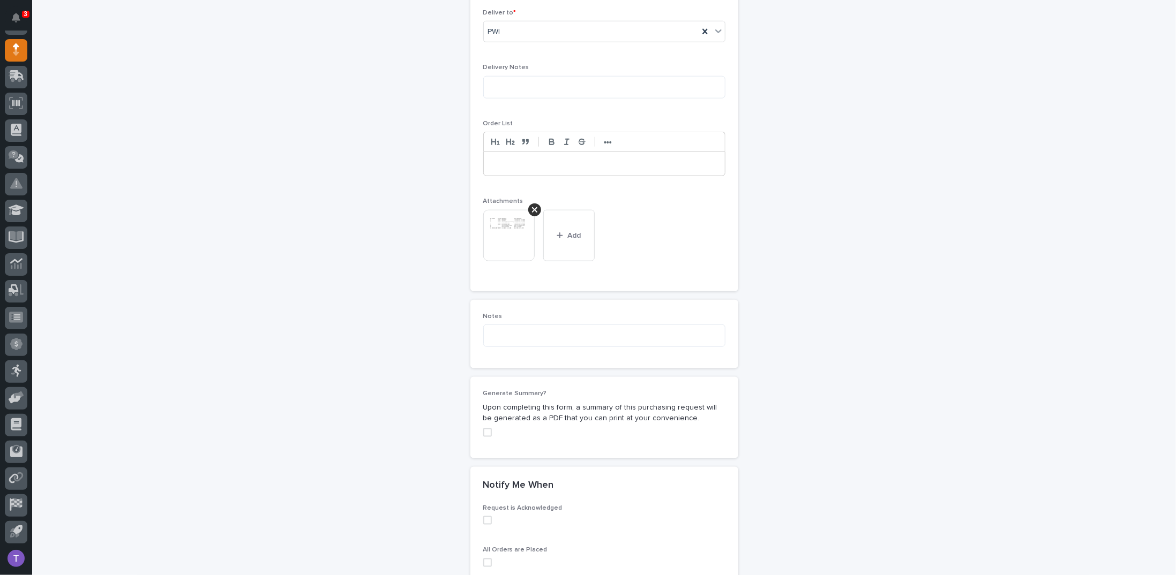
click at [484, 428] on span at bounding box center [487, 432] width 9 height 9
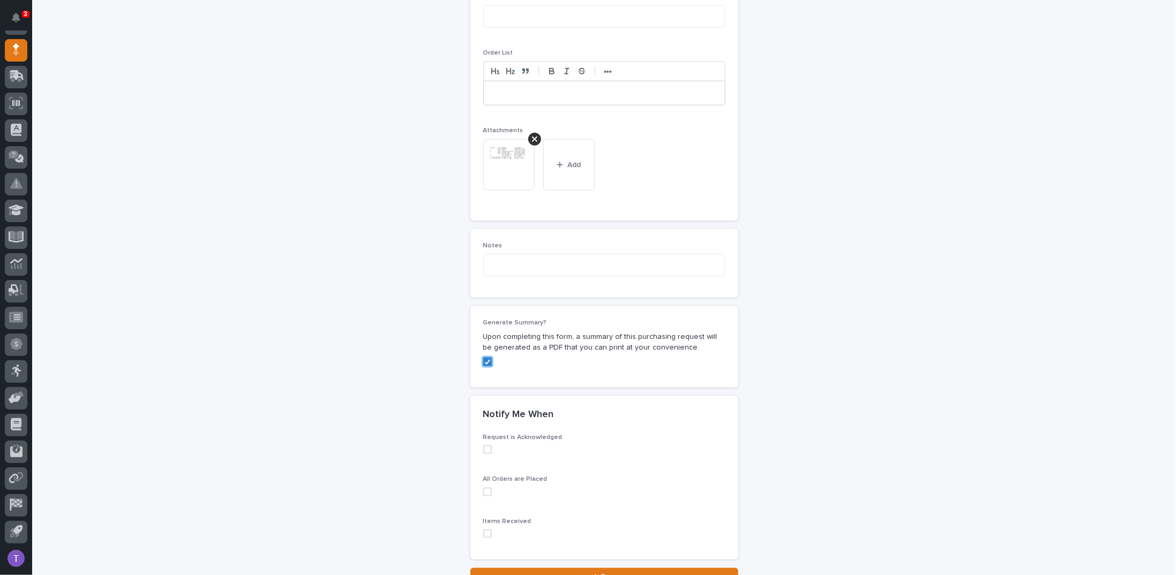
scroll to position [842, 0]
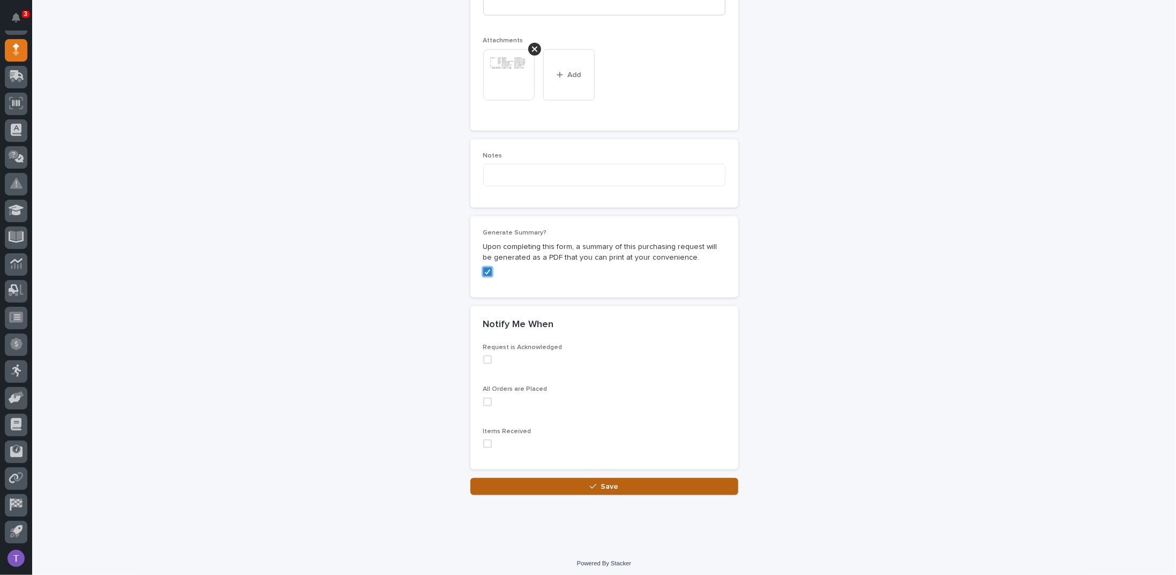
click at [600, 482] on span "Save" at bounding box center [609, 487] width 18 height 10
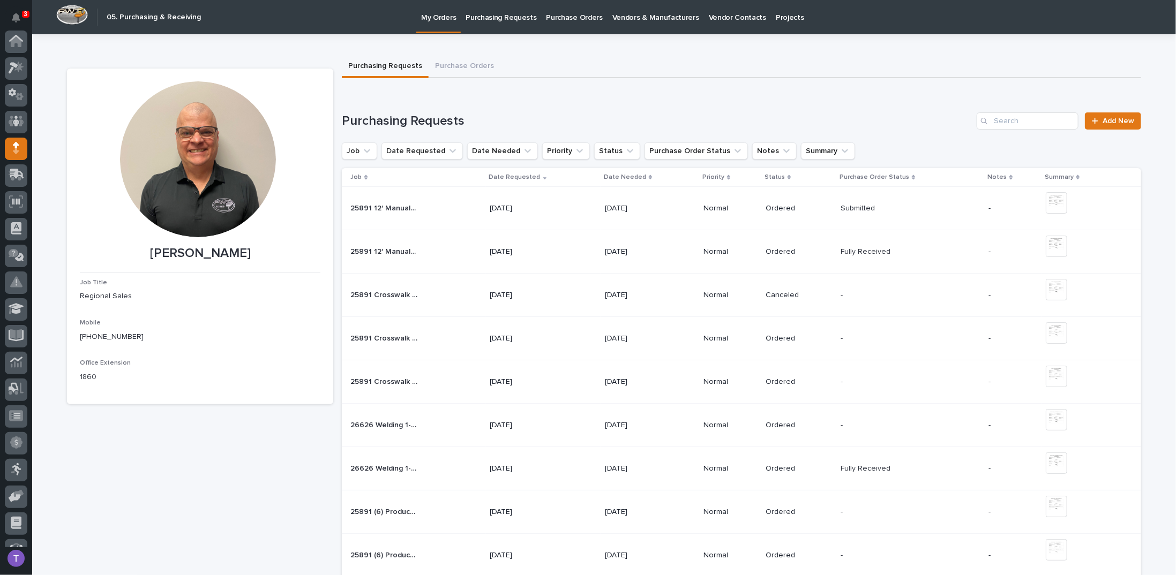
scroll to position [99, 0]
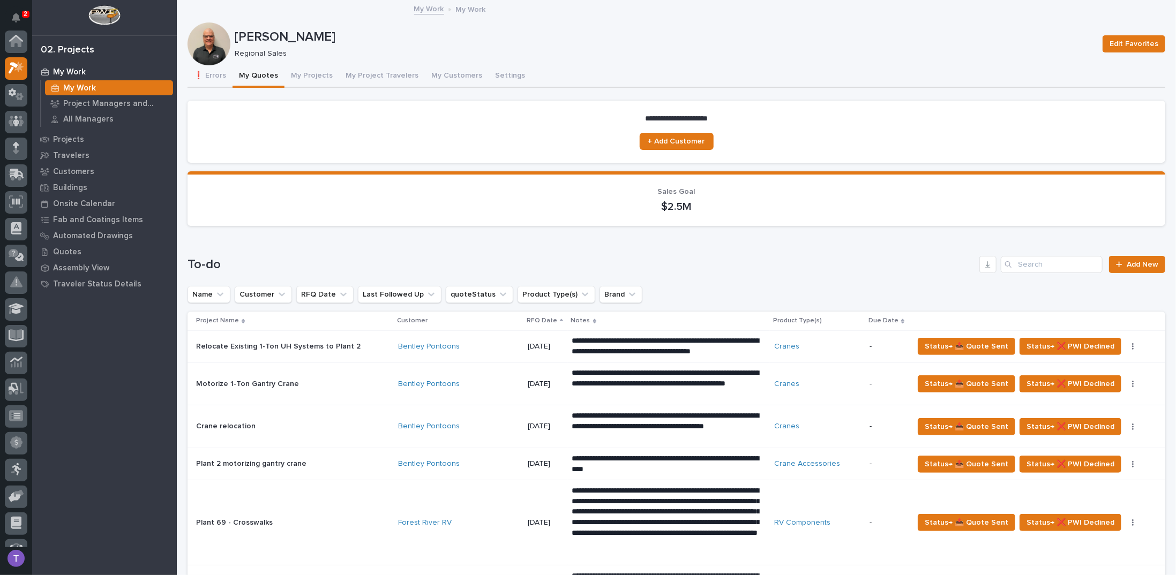
scroll to position [27, 0]
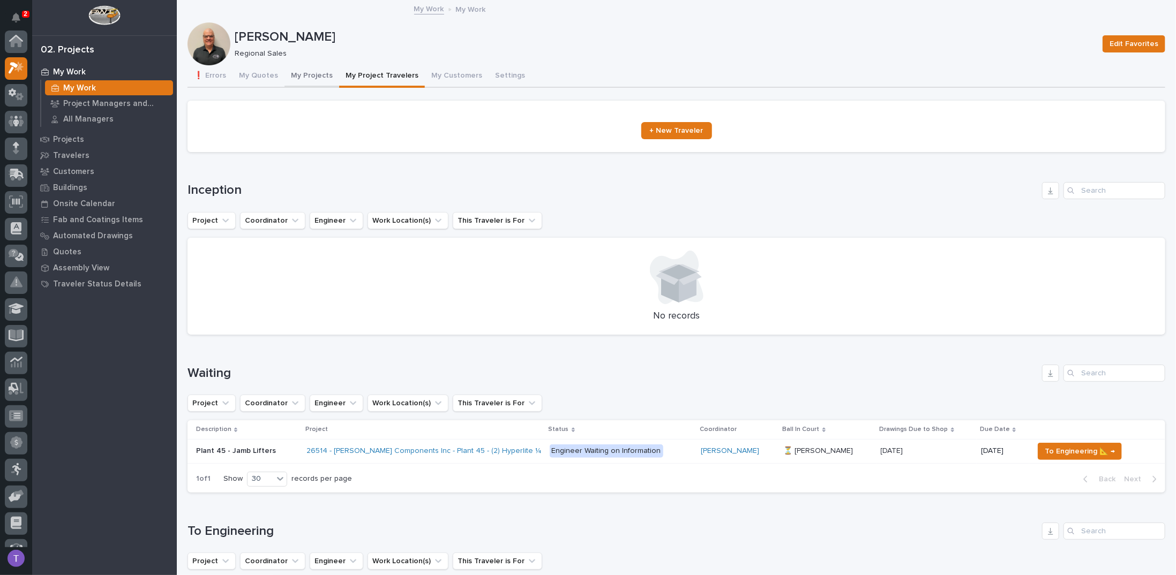
scroll to position [27, 0]
